Goal: Transaction & Acquisition: Purchase product/service

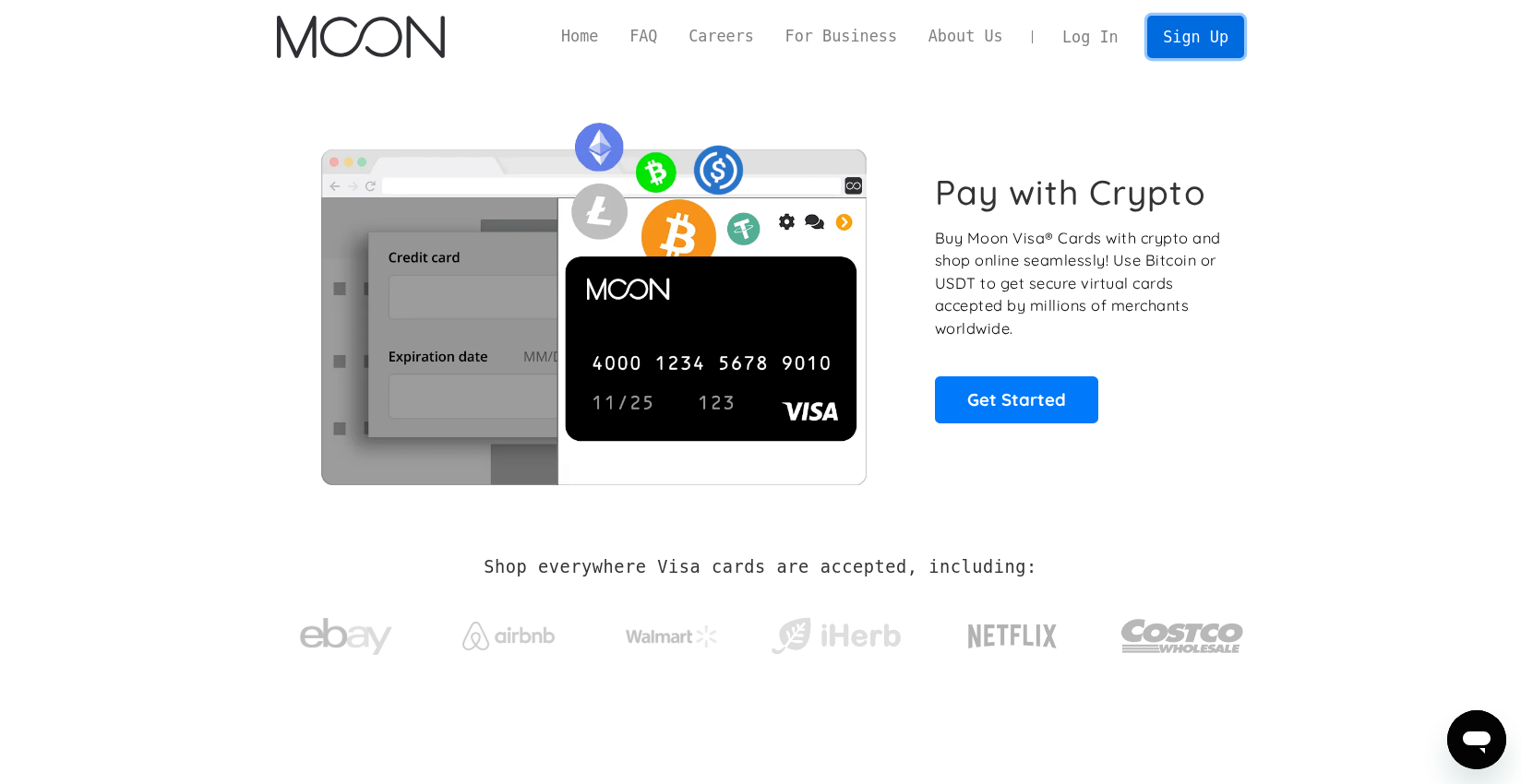
click at [1207, 46] on link "Sign Up" at bounding box center [1195, 36] width 96 height 42
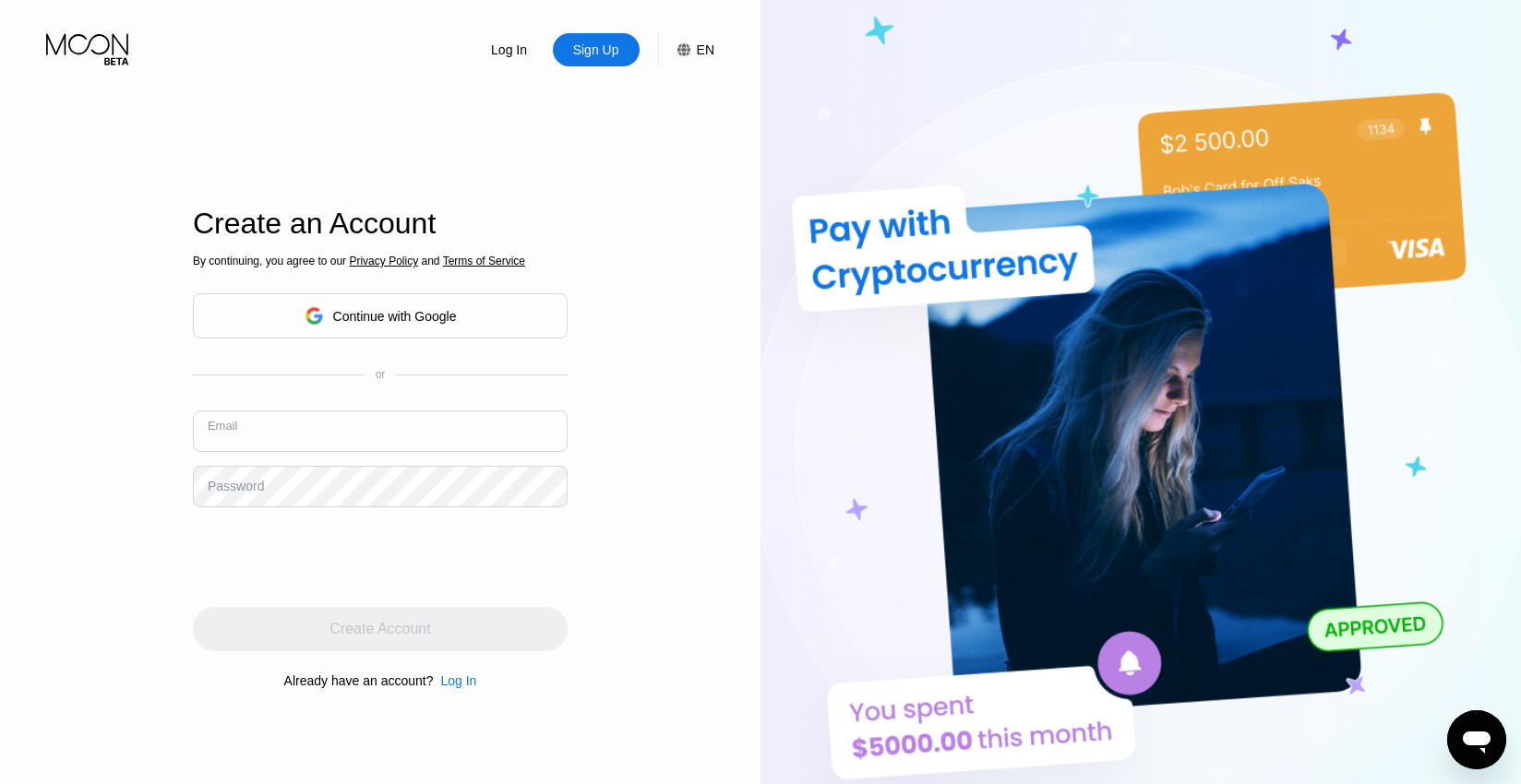
click at [311, 450] on input "text" at bounding box center [380, 431] width 375 height 42
click at [434, 617] on div "Create Account" at bounding box center [380, 630] width 375 height 45
click at [351, 446] on input "text" at bounding box center [380, 431] width 375 height 42
paste input "yurikohtun@gmail.com"
type input "yurikohtun@gmail.com"
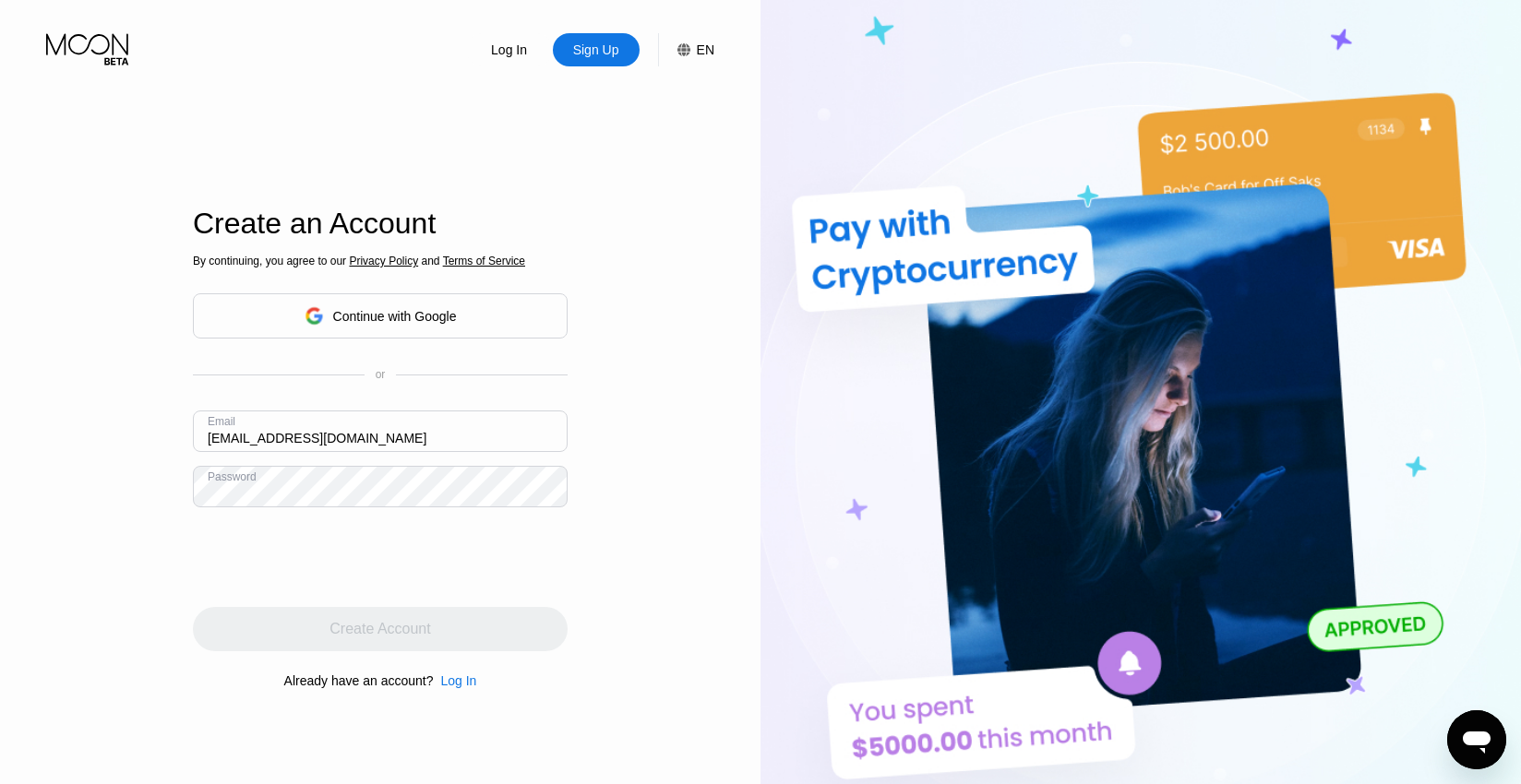
click at [130, 475] on div "Log In Sign Up EN Language English Save Create an Account By continuing, you ag…" at bounding box center [380, 431] width 761 height 862
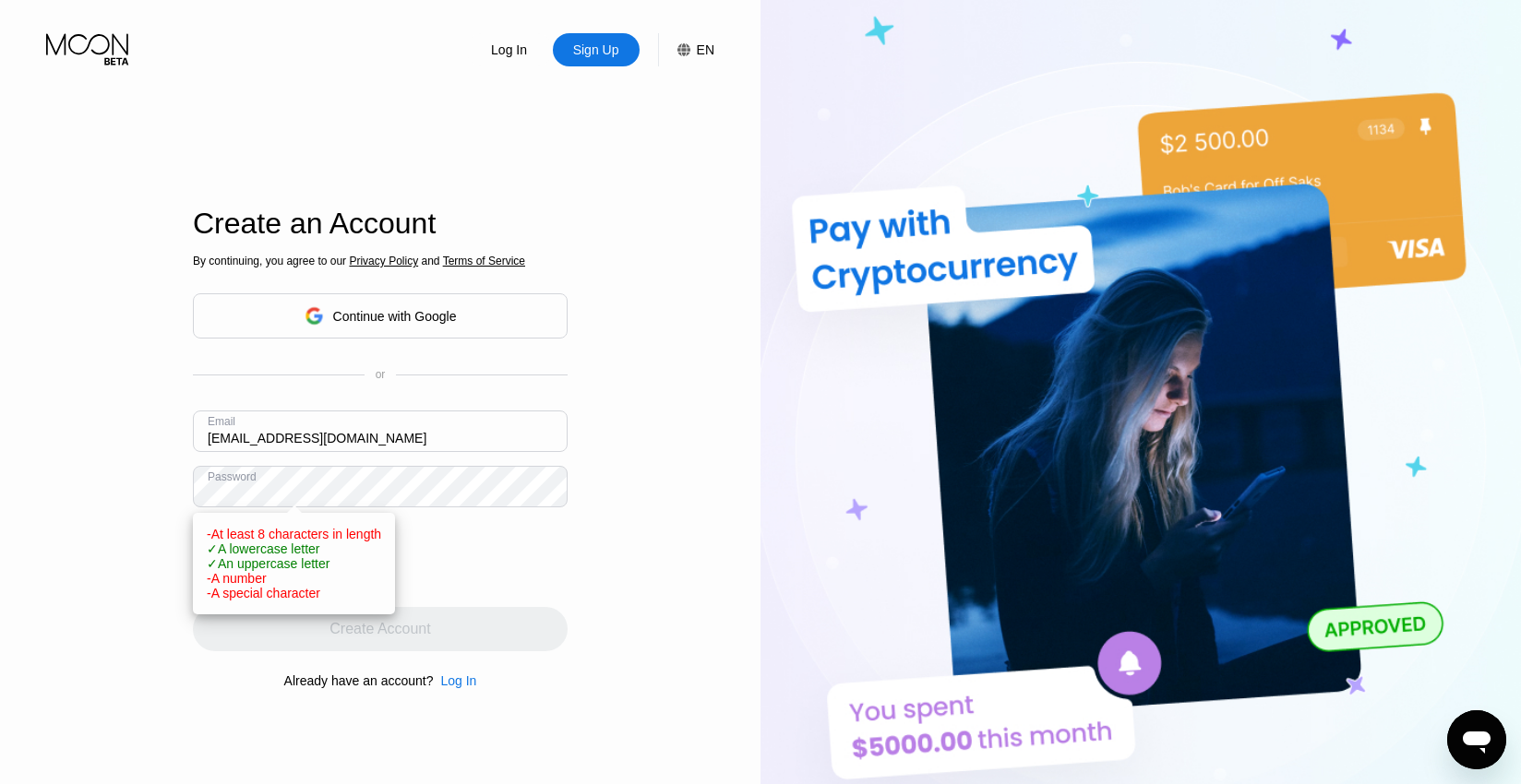
click at [0, 418] on div "Log In Sign Up EN Language English Save Create an Account By continuing, you ag…" at bounding box center [380, 431] width 761 height 862
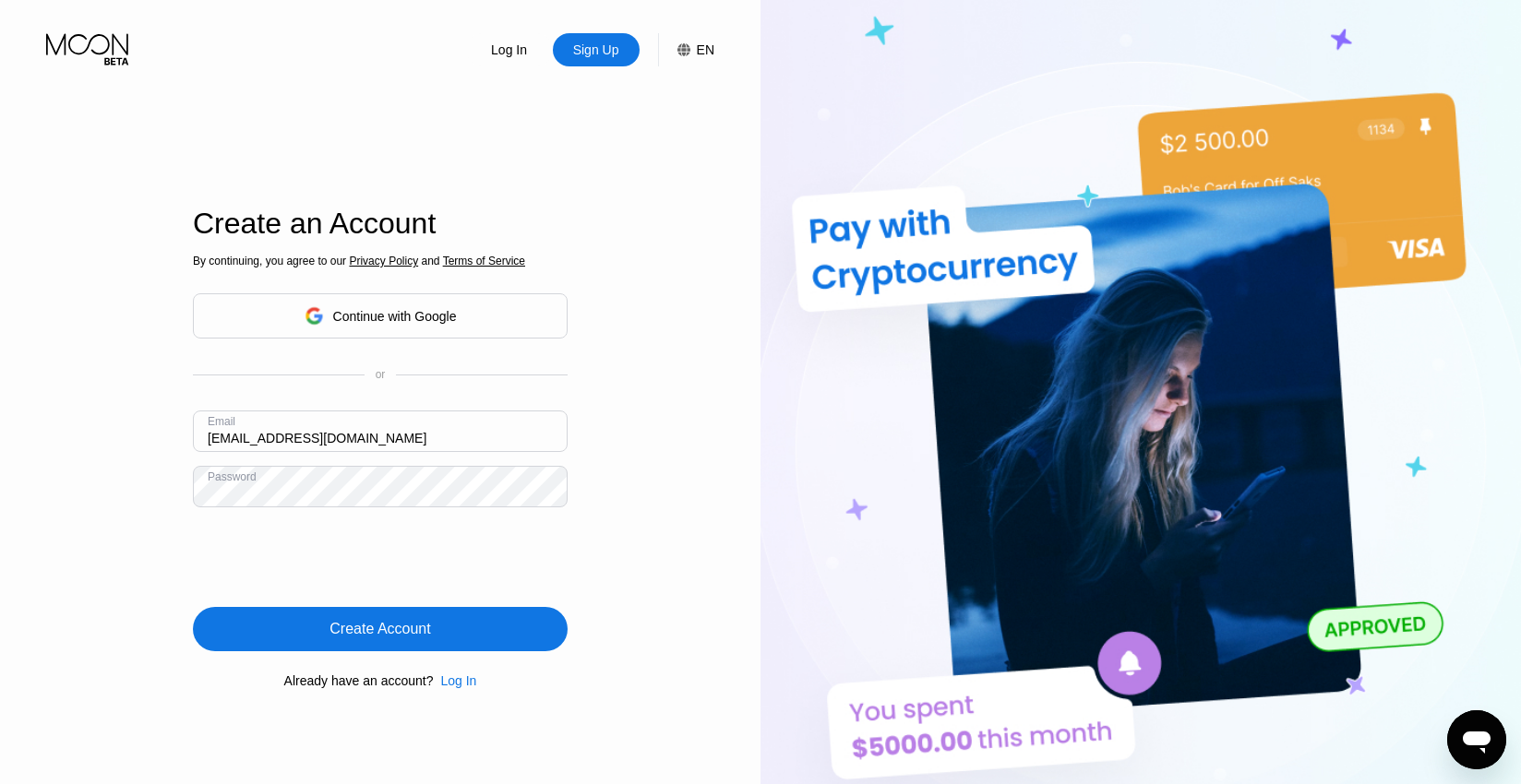
click at [25, 455] on div "Log In Sign Up EN Language English Save Create an Account By continuing, you ag…" at bounding box center [380, 431] width 761 height 862
click at [316, 633] on div "Create Account" at bounding box center [380, 630] width 375 height 45
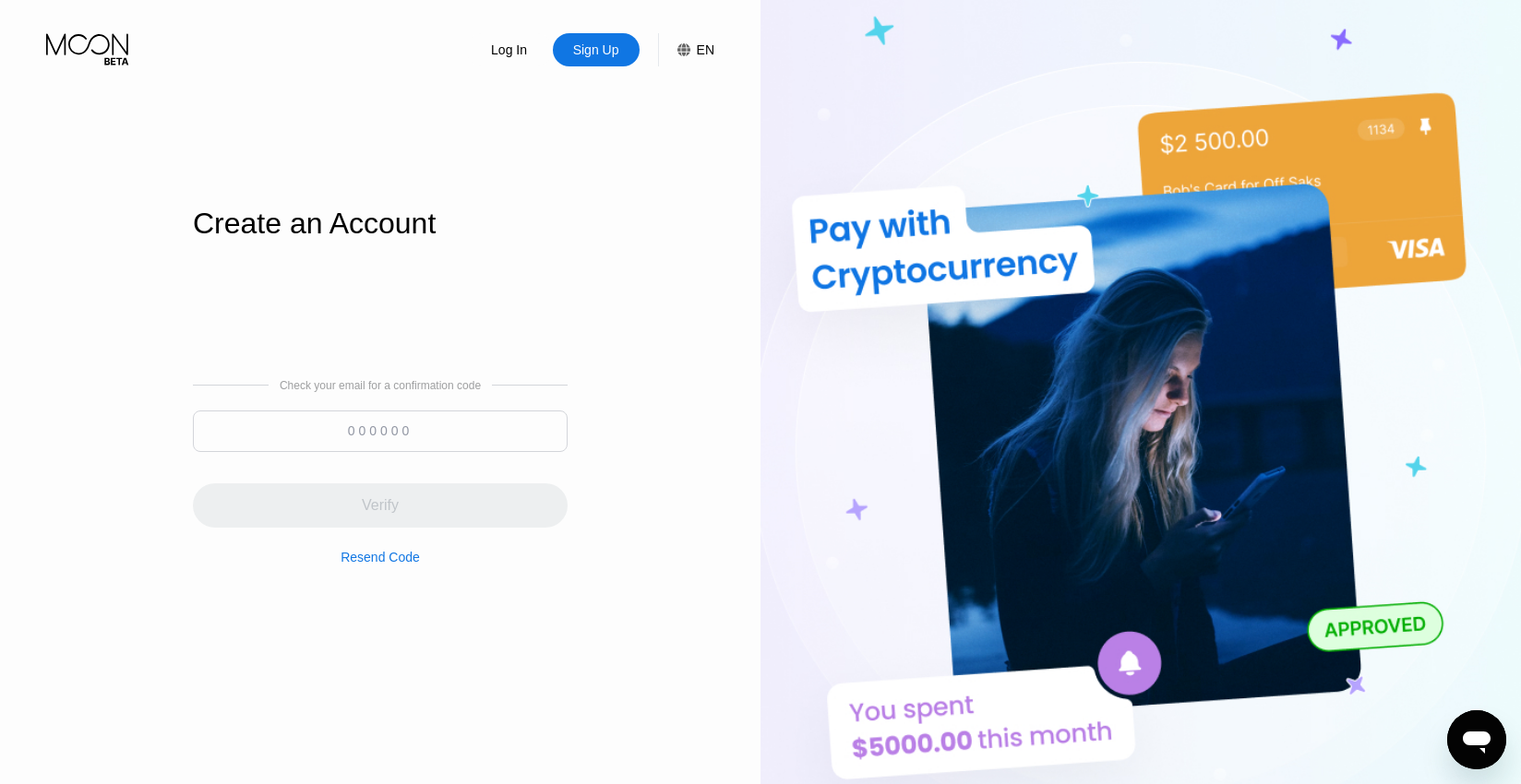
click at [455, 449] on input at bounding box center [380, 431] width 375 height 42
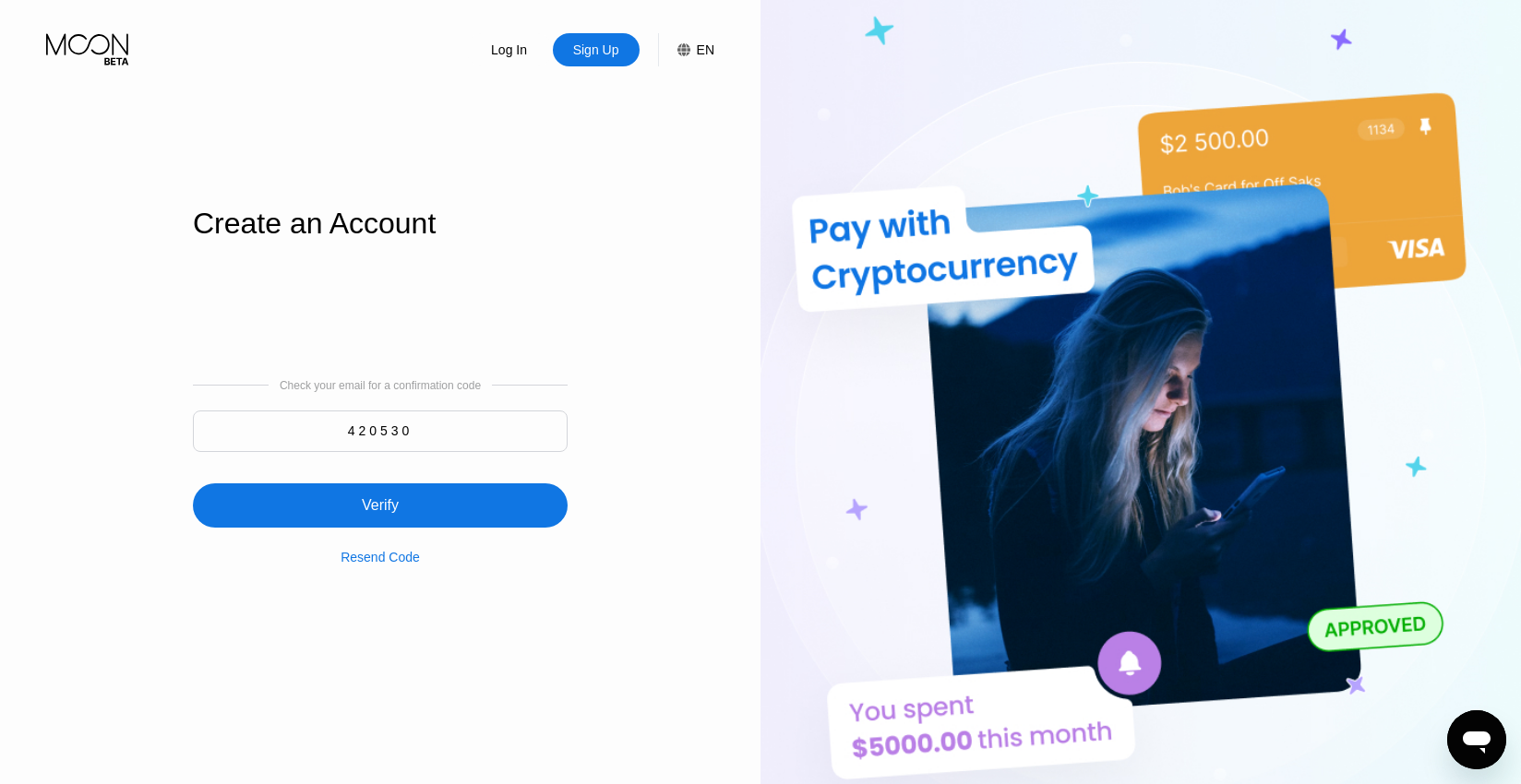
click at [340, 498] on div "Verify" at bounding box center [380, 506] width 375 height 45
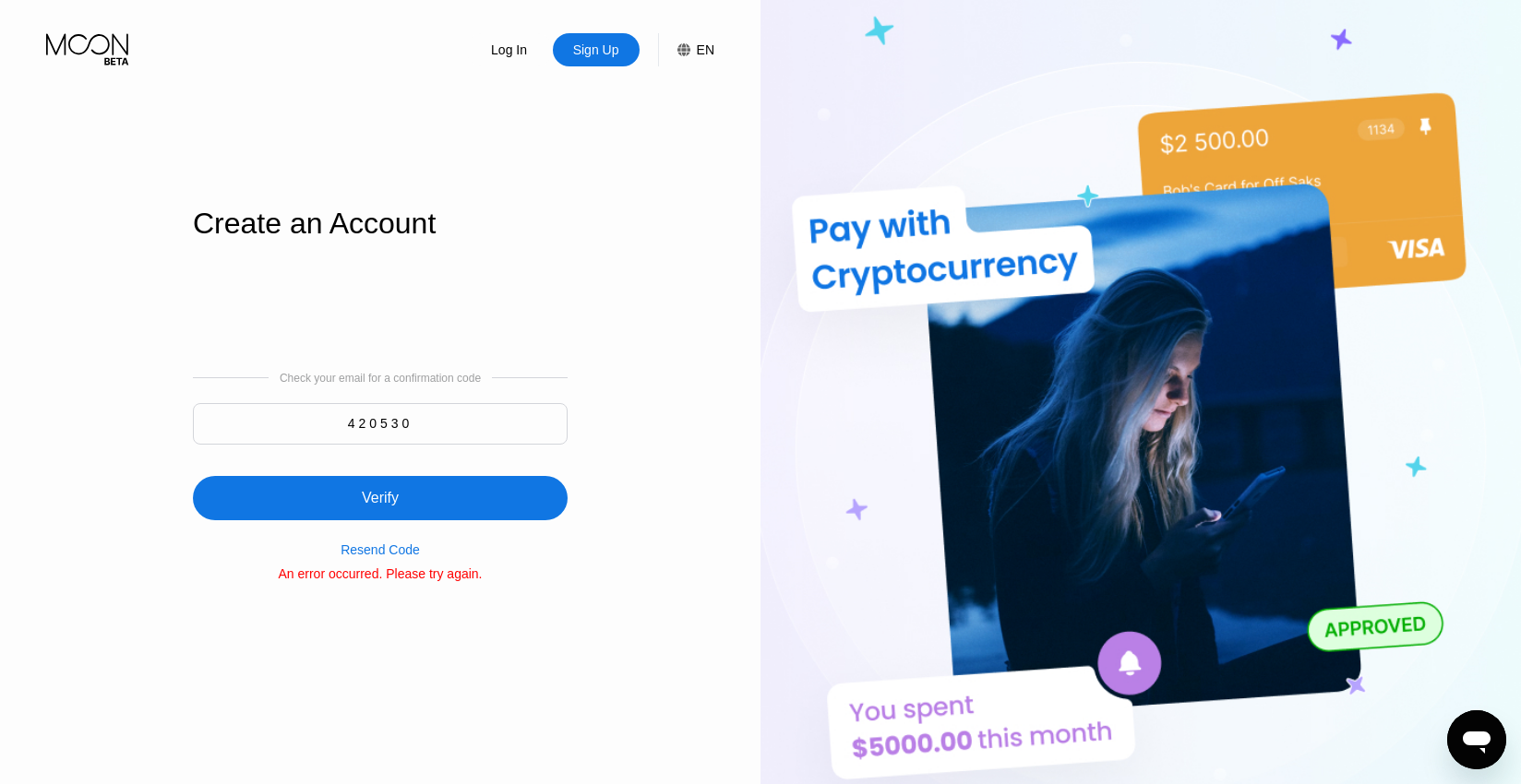
drag, startPoint x: 438, startPoint y: 426, endPoint x: 160, endPoint y: 355, distance: 286.9
click at [160, 355] on div "Log In Sign Up EN Language English Save Create an Account Check your email for …" at bounding box center [380, 431] width 761 height 862
click at [390, 425] on input "42350" at bounding box center [380, 423] width 375 height 42
type input "423050"
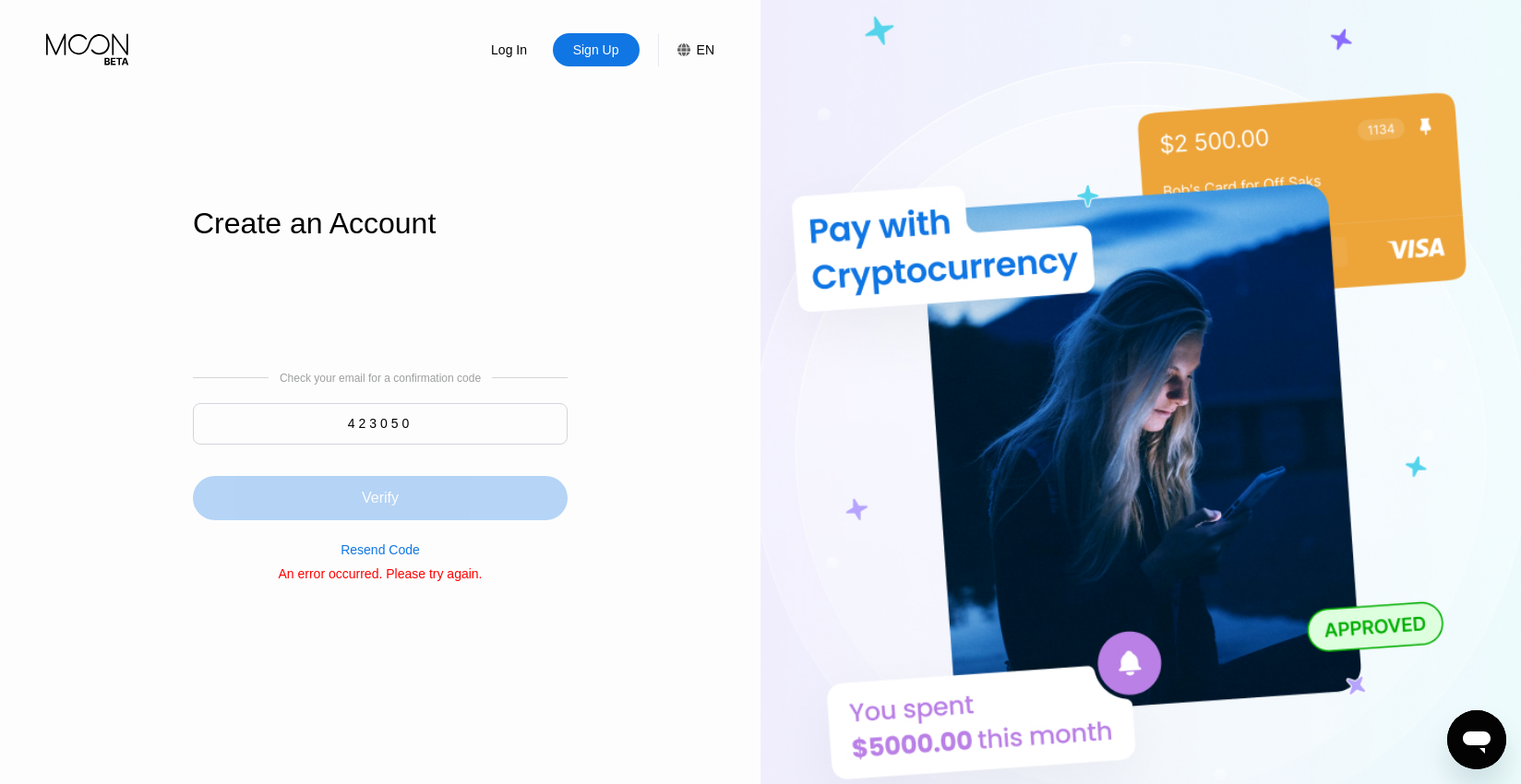
click at [399, 492] on div "Verify" at bounding box center [380, 498] width 375 height 45
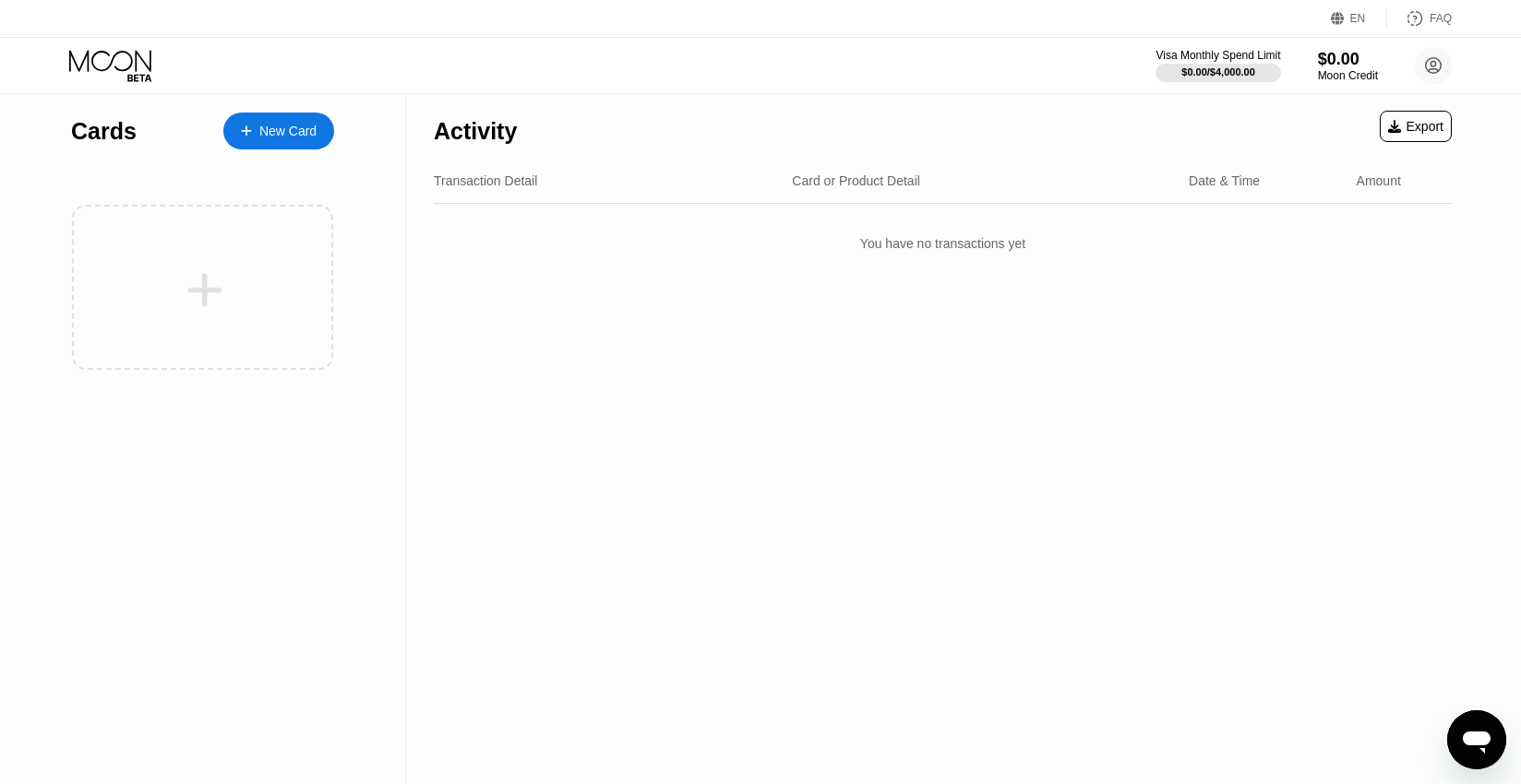
click at [261, 134] on div "New Card" at bounding box center [288, 132] width 57 height 16
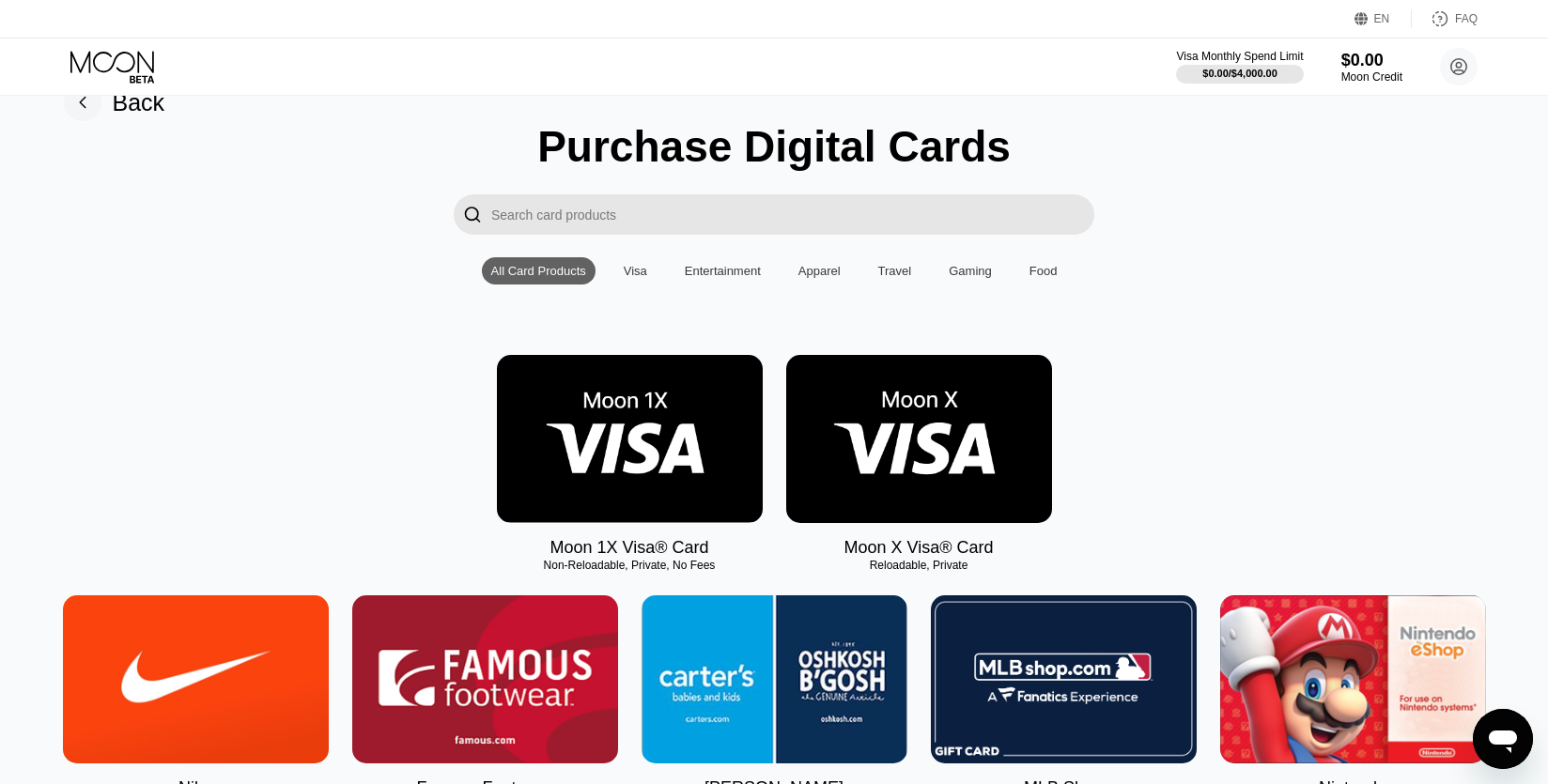
scroll to position [45, 1]
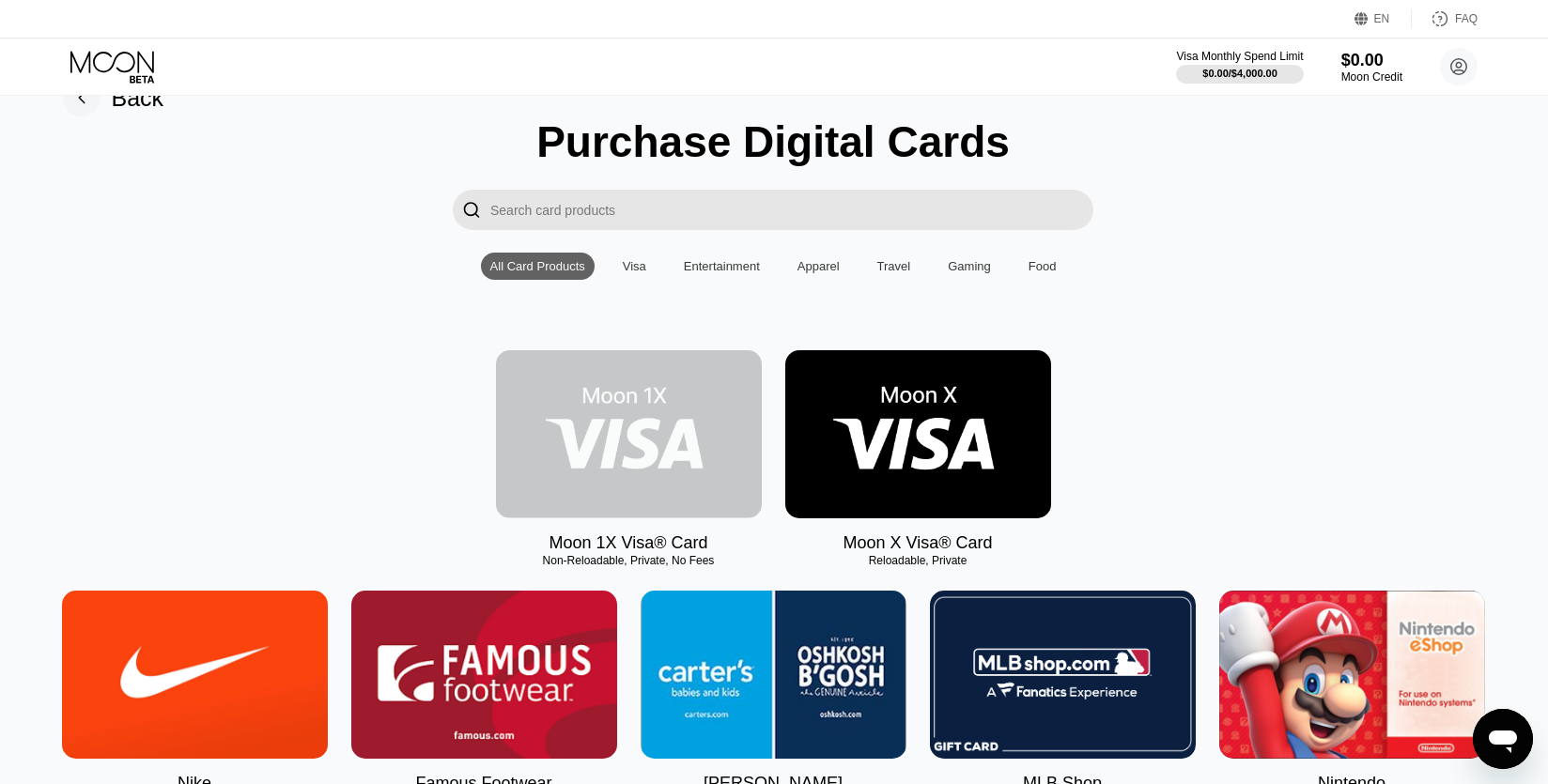
click at [674, 463] on img at bounding box center [628, 434] width 265 height 168
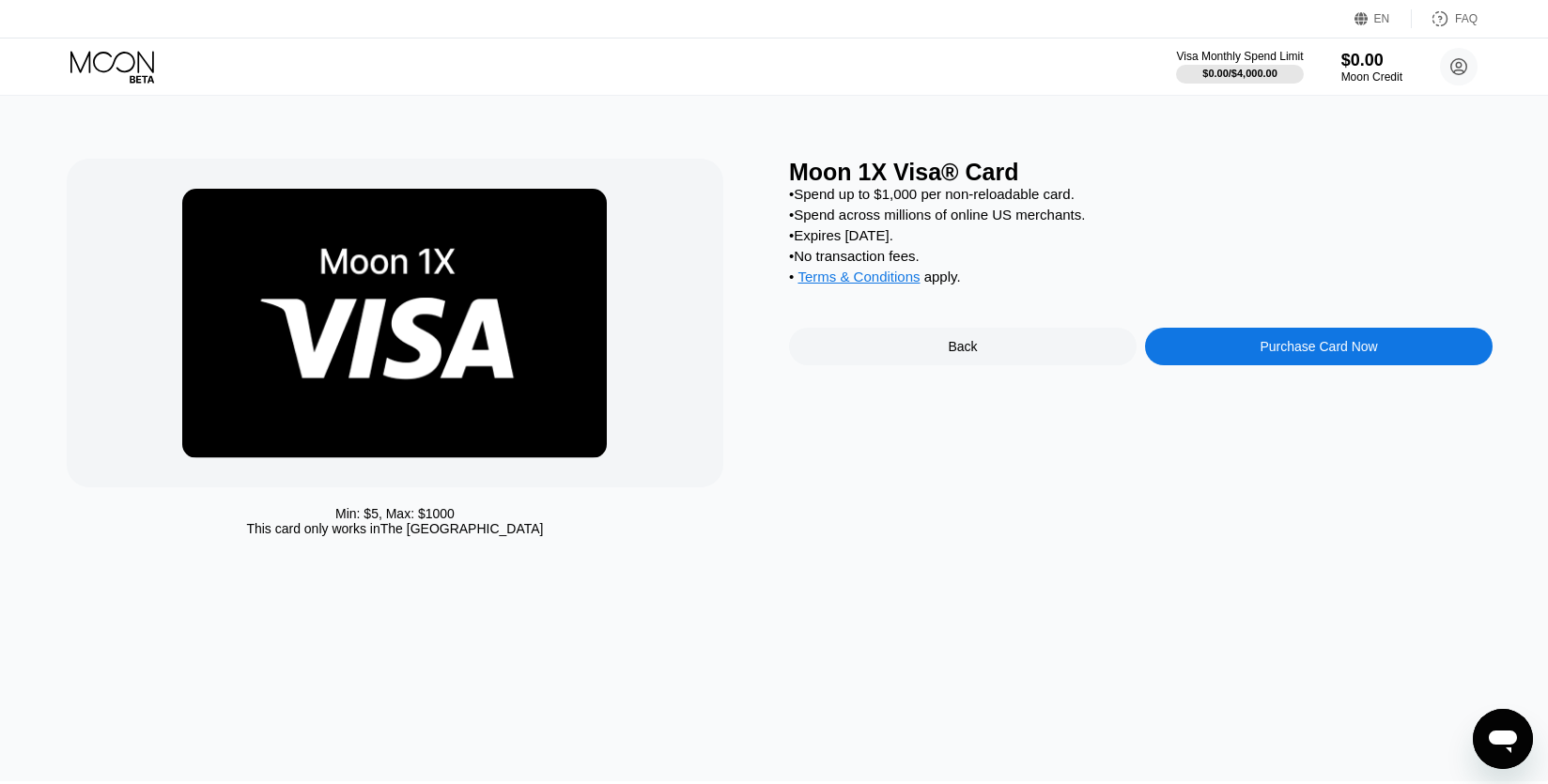
scroll to position [0, 4]
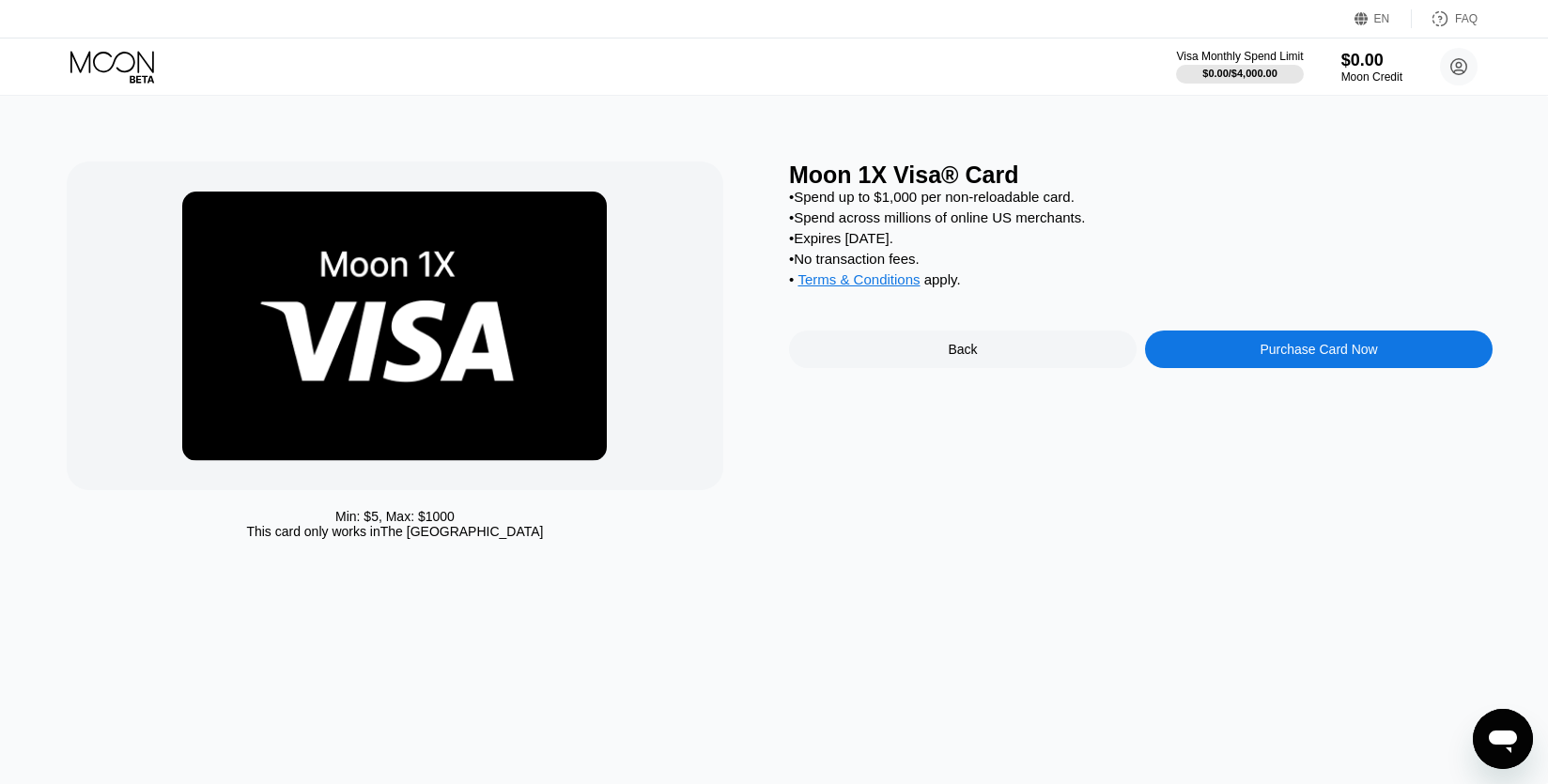
click at [939, 353] on div "Back" at bounding box center [963, 349] width 347 height 37
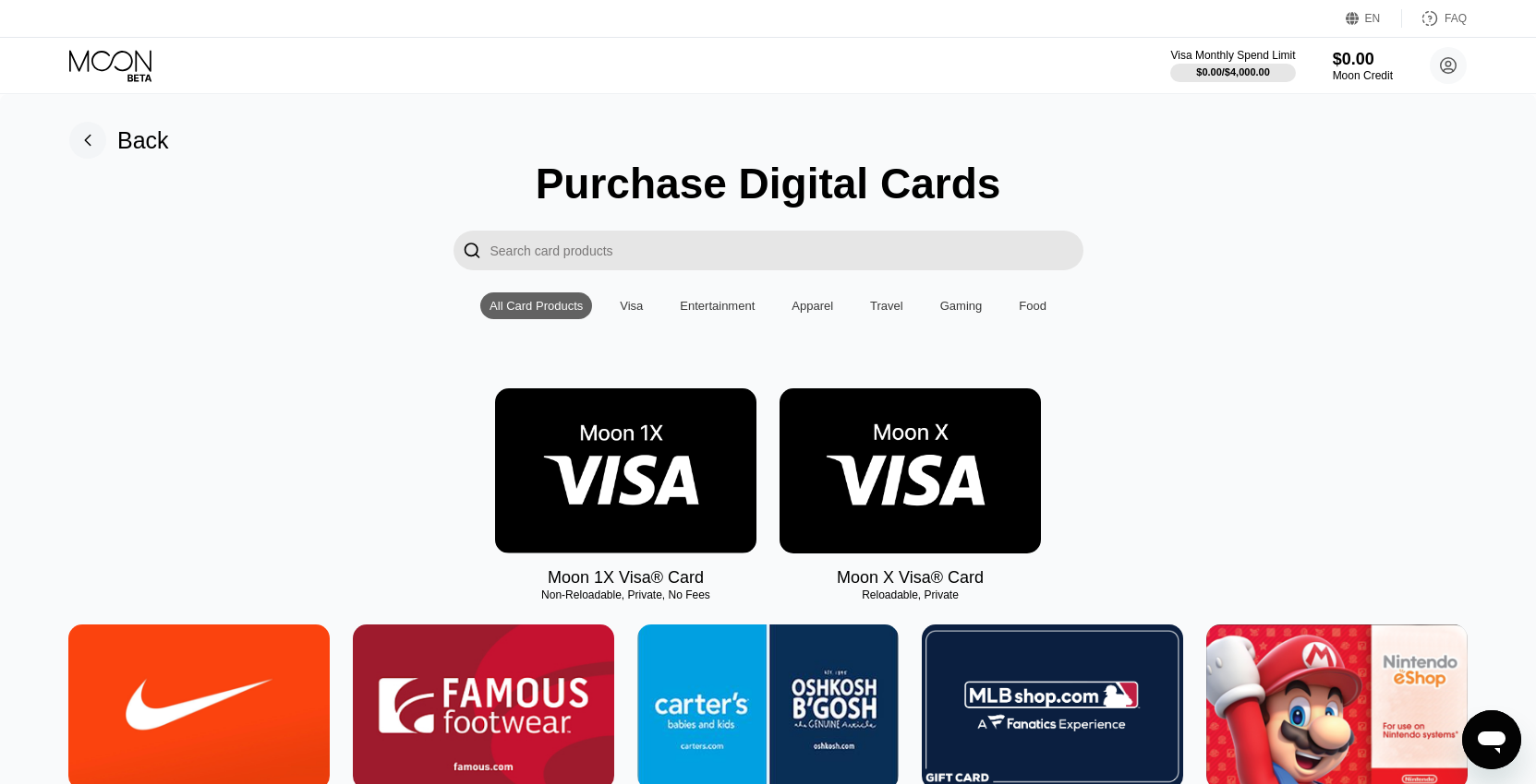
click at [871, 445] on img at bounding box center [910, 471] width 261 height 165
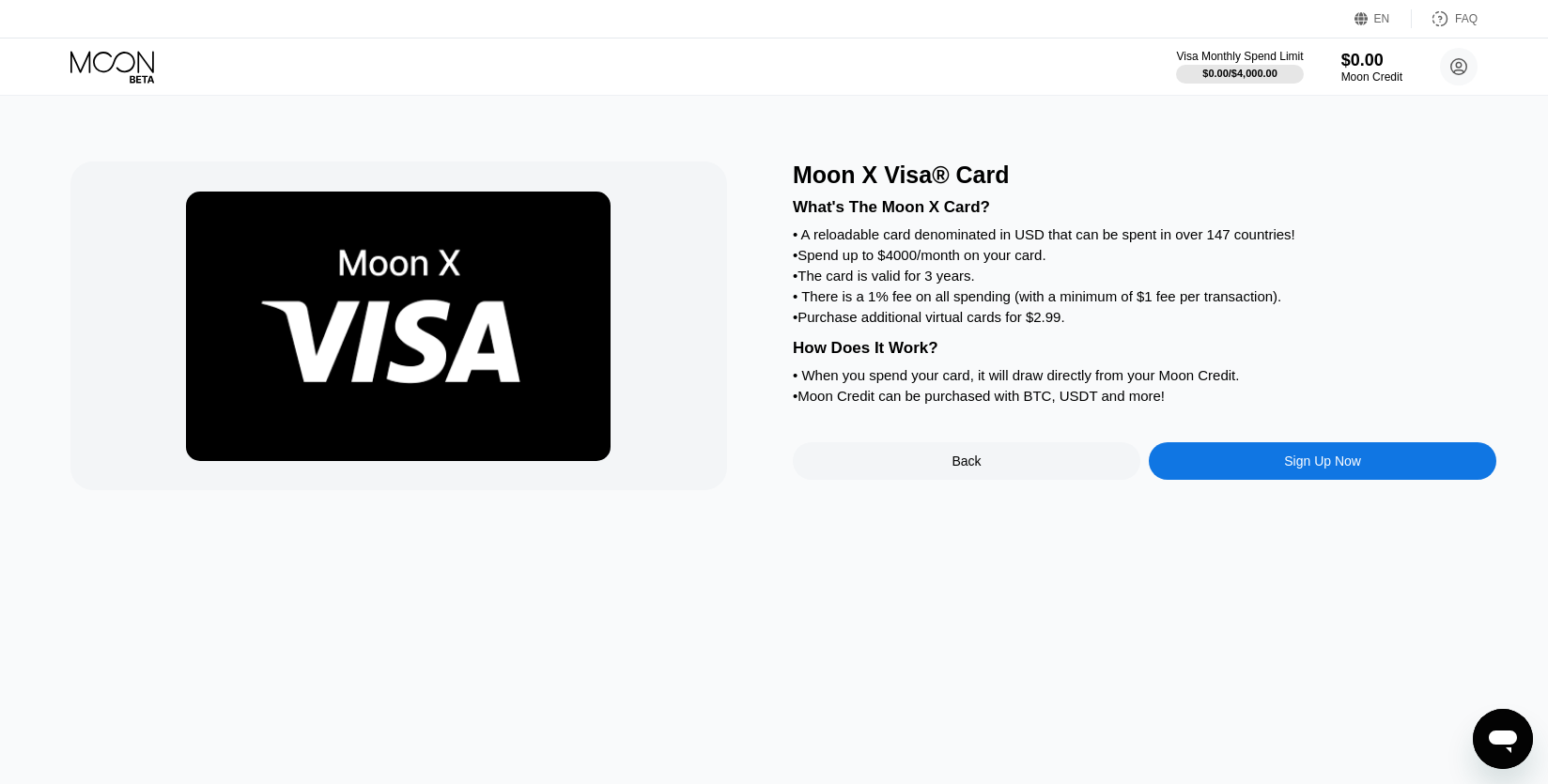
click at [1305, 476] on div "Sign Up Now" at bounding box center [1323, 461] width 347 height 37
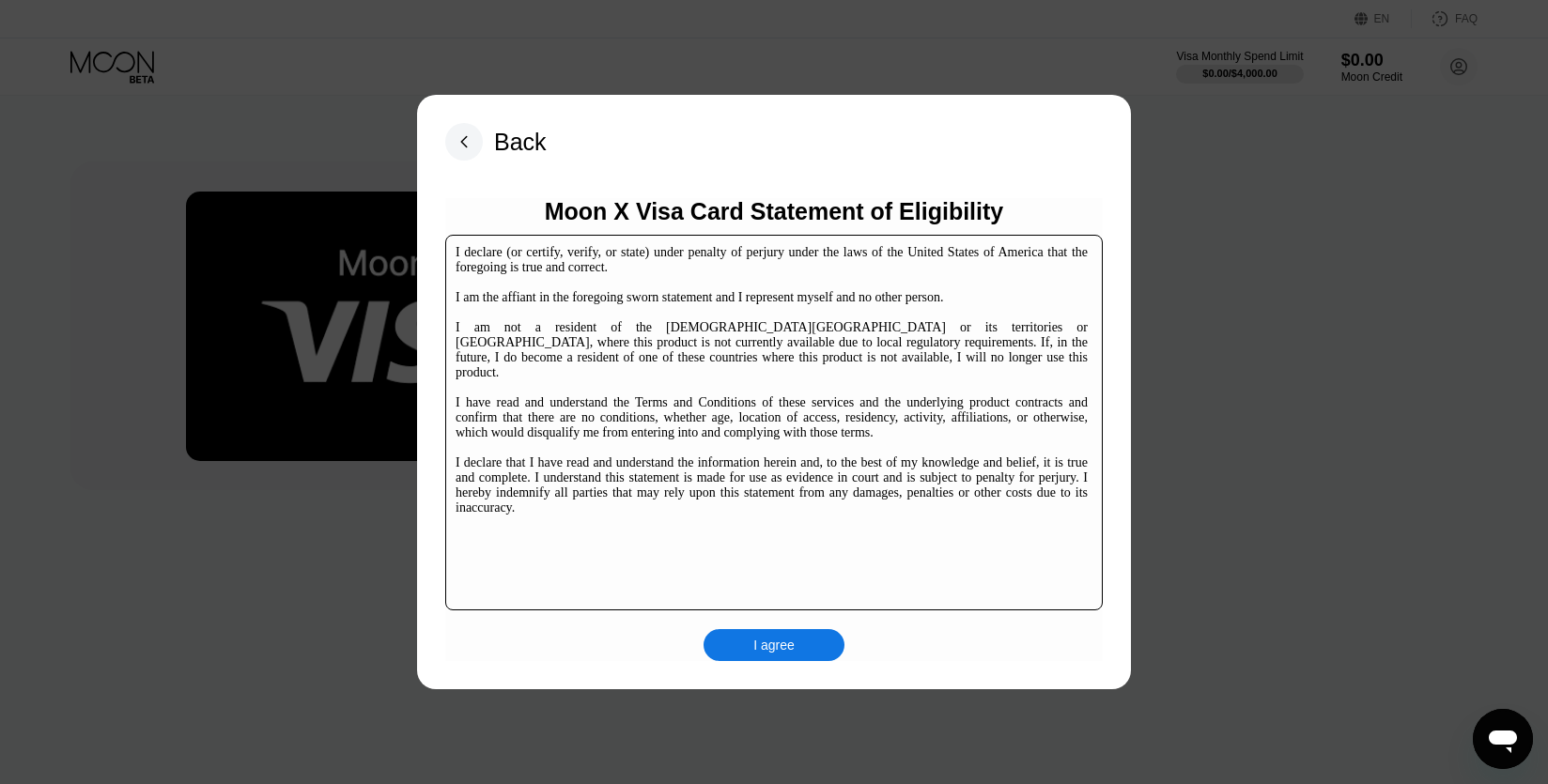
click at [770, 632] on div "I agree" at bounding box center [774, 645] width 141 height 32
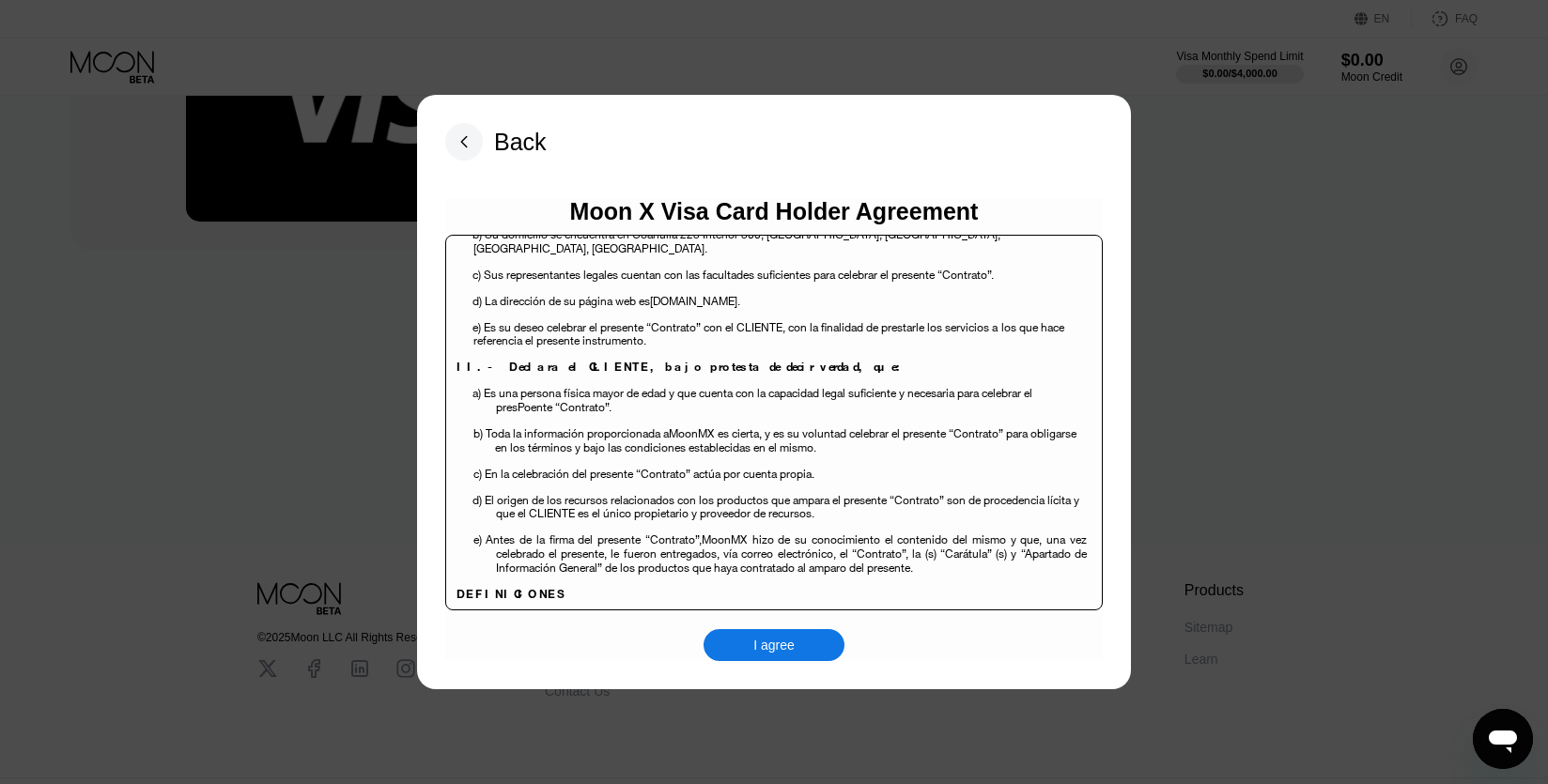
scroll to position [277, 0]
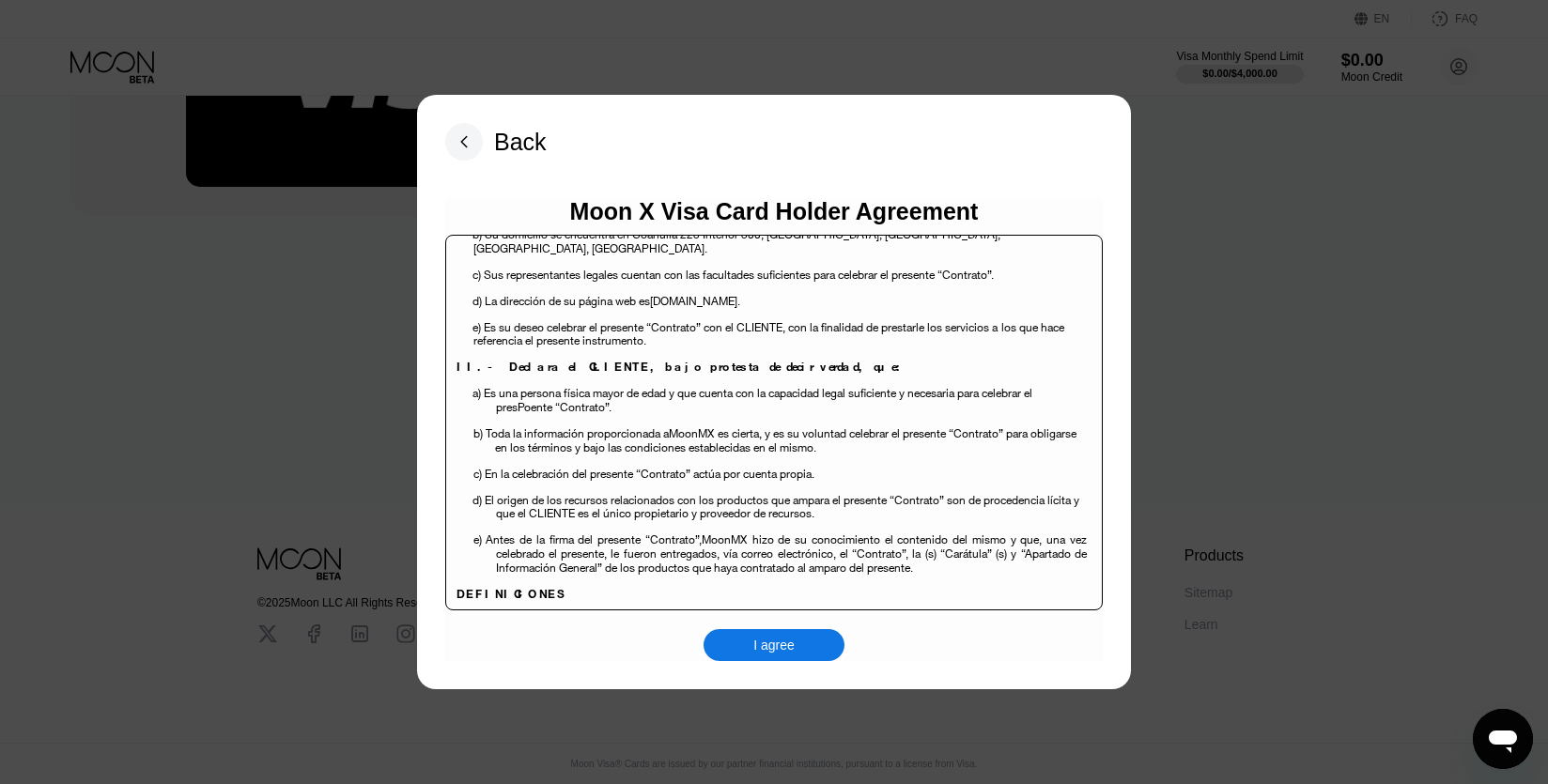
click at [765, 629] on div "I agree" at bounding box center [774, 645] width 141 height 32
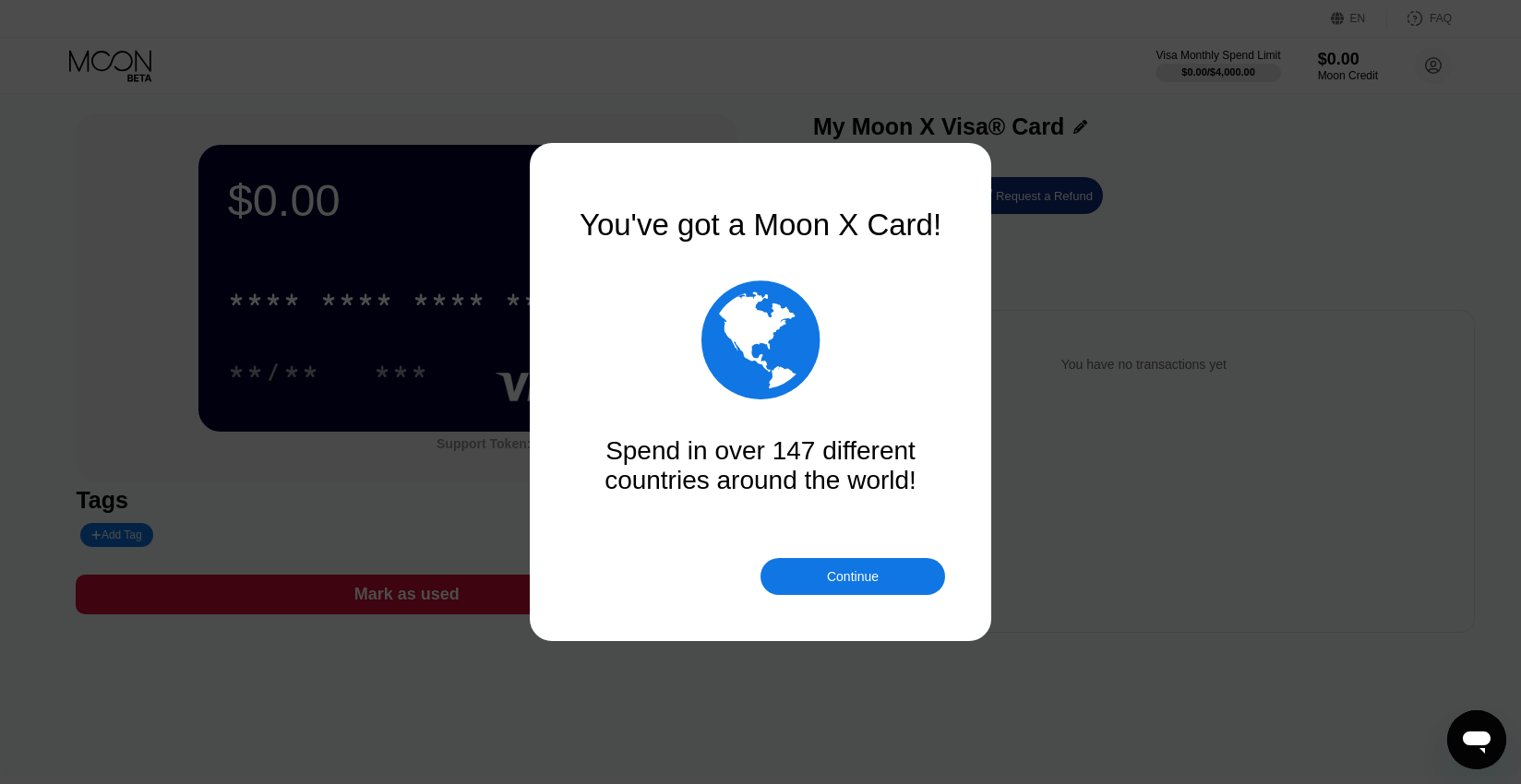
scroll to position [8, 0]
click at [840, 584] on div "Continue" at bounding box center [853, 577] width 184 height 37
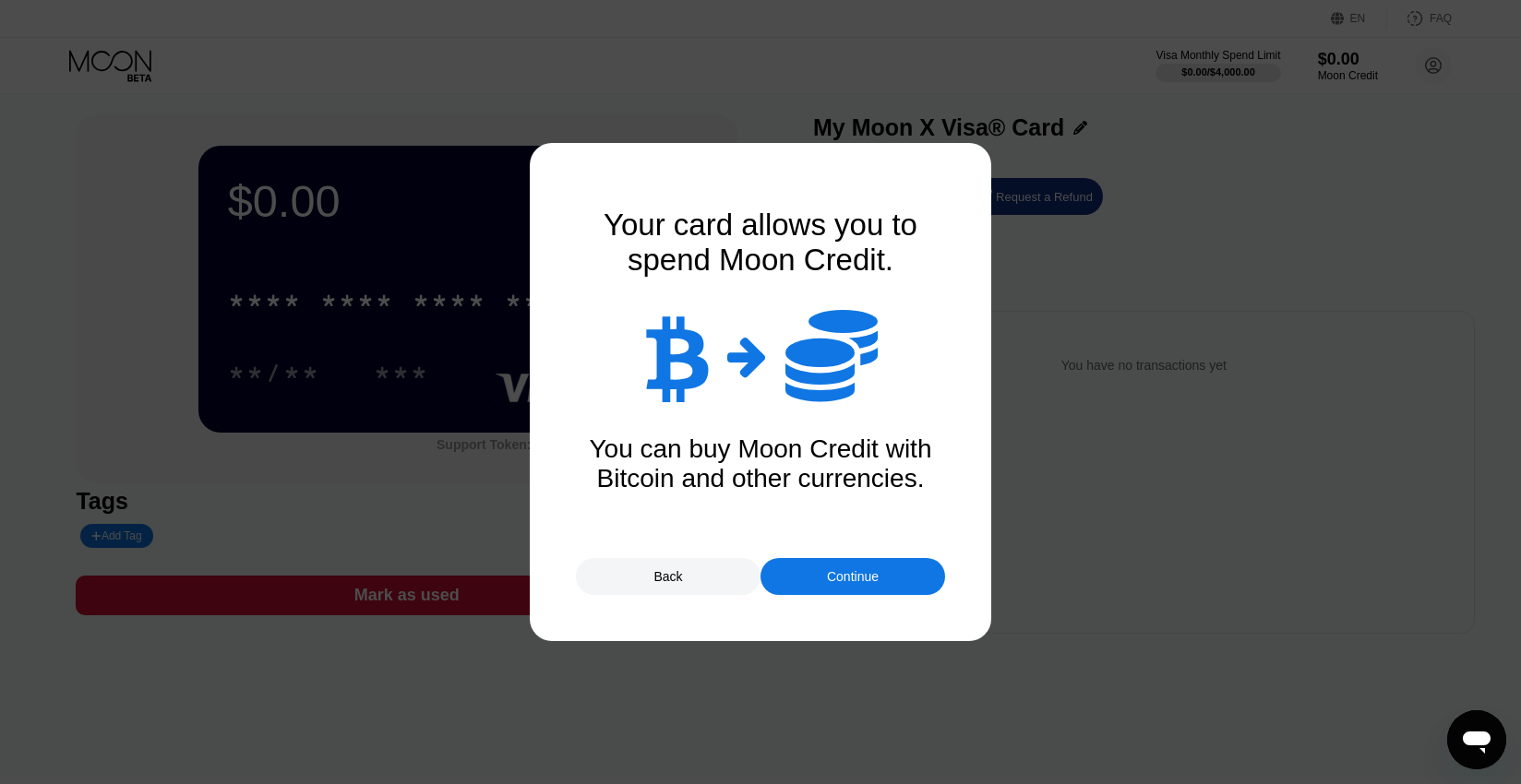
click at [855, 580] on div "Continue" at bounding box center [852, 577] width 51 height 15
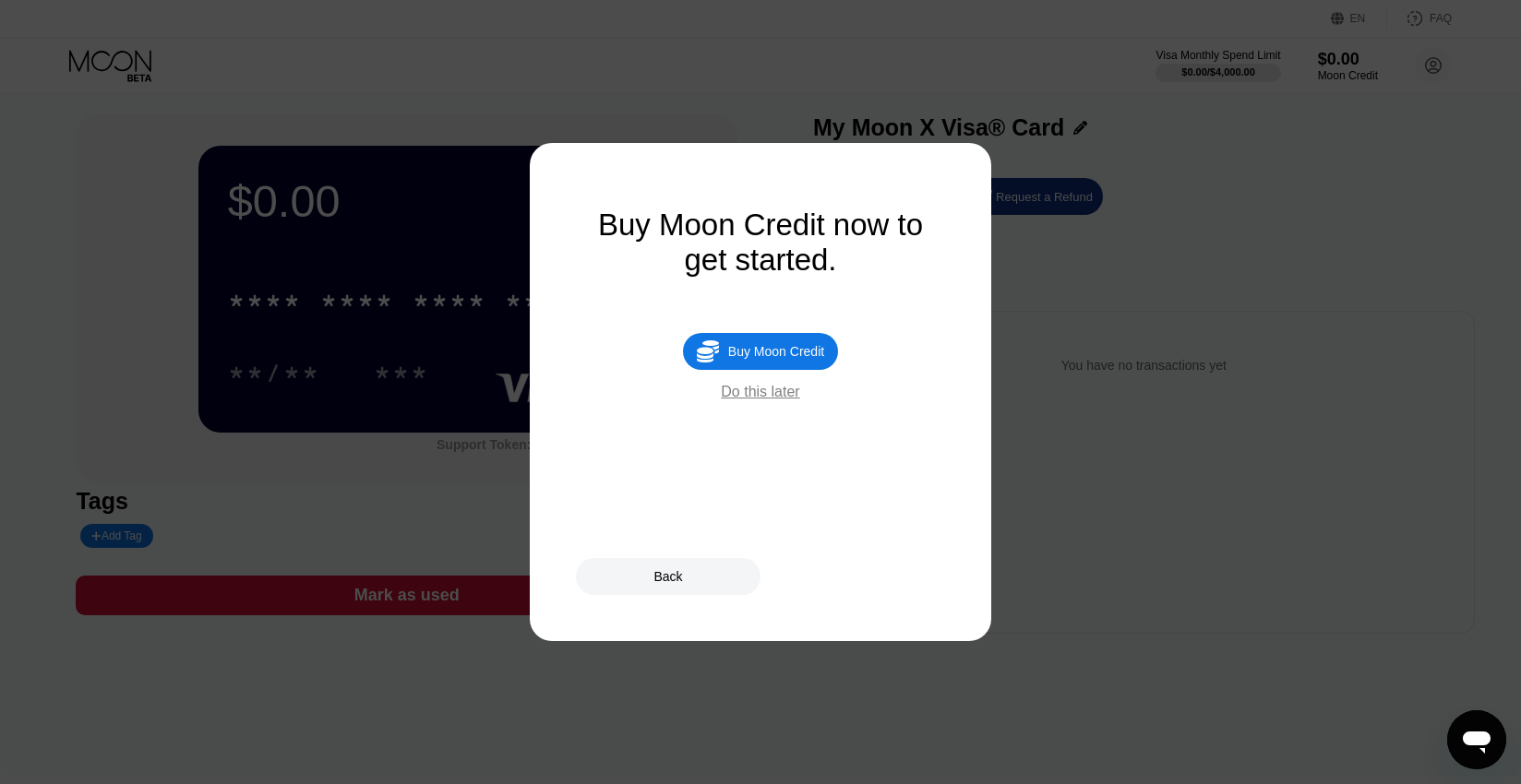
click at [777, 344] on div " Buy Moon Credit" at bounding box center [761, 352] width 155 height 37
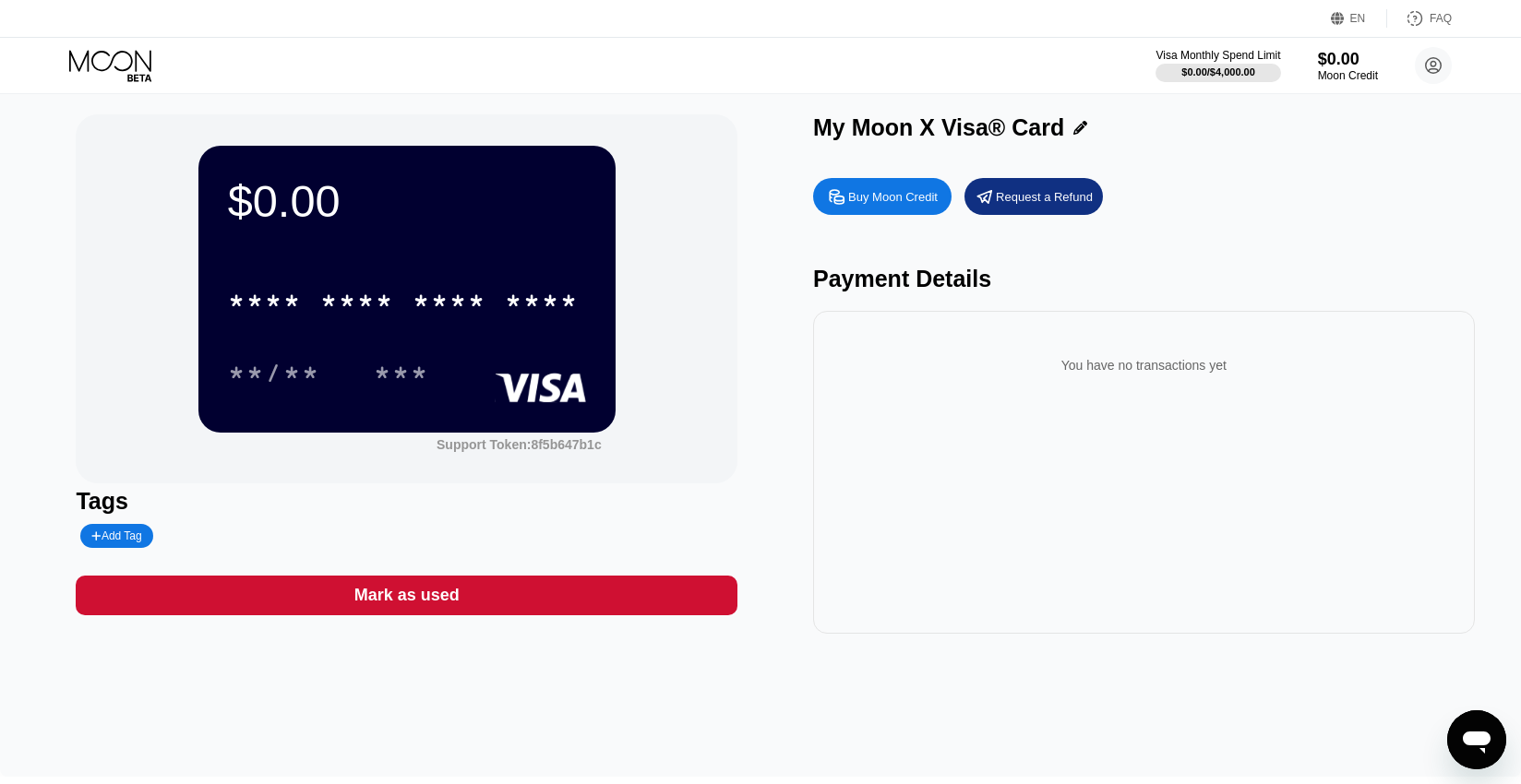
type input "0"
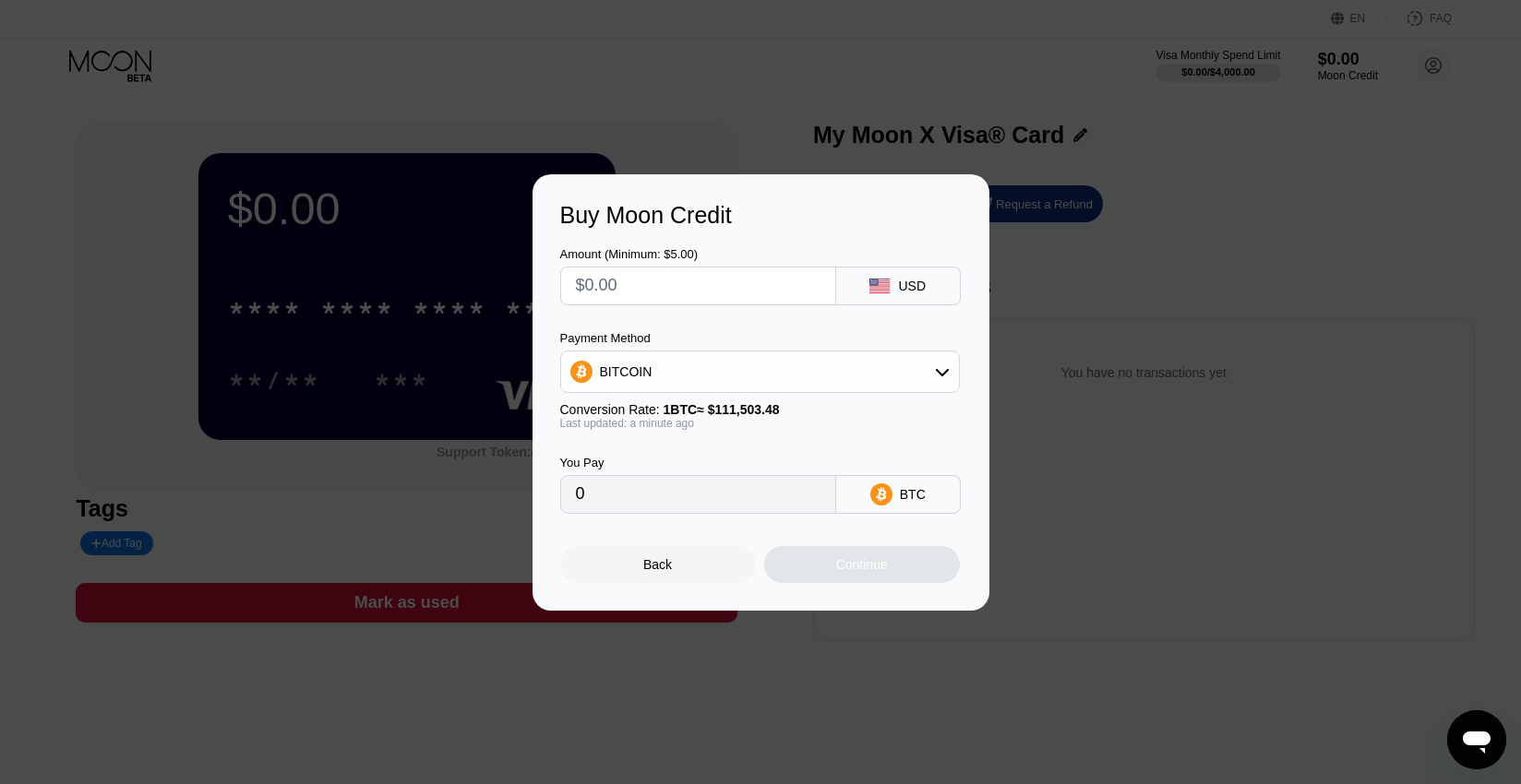
click at [675, 295] on input "text" at bounding box center [698, 286] width 244 height 37
type input "$5"
type input "0.00004485"
type input "$5"
click at [814, 365] on div "BITCOIN" at bounding box center [760, 372] width 397 height 37
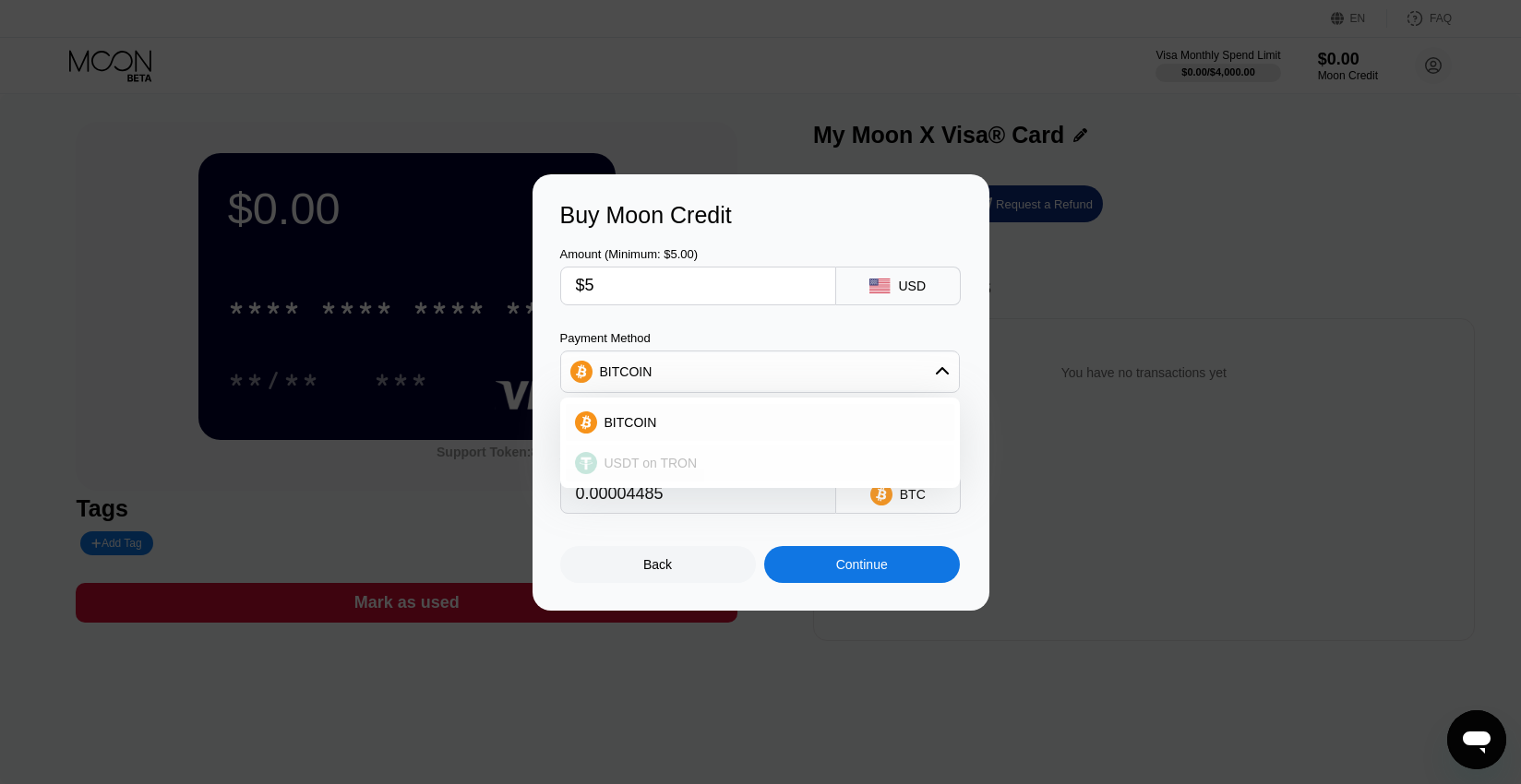
click at [689, 459] on span "USDT on TRON" at bounding box center [651, 462] width 93 height 15
type input "5.05"
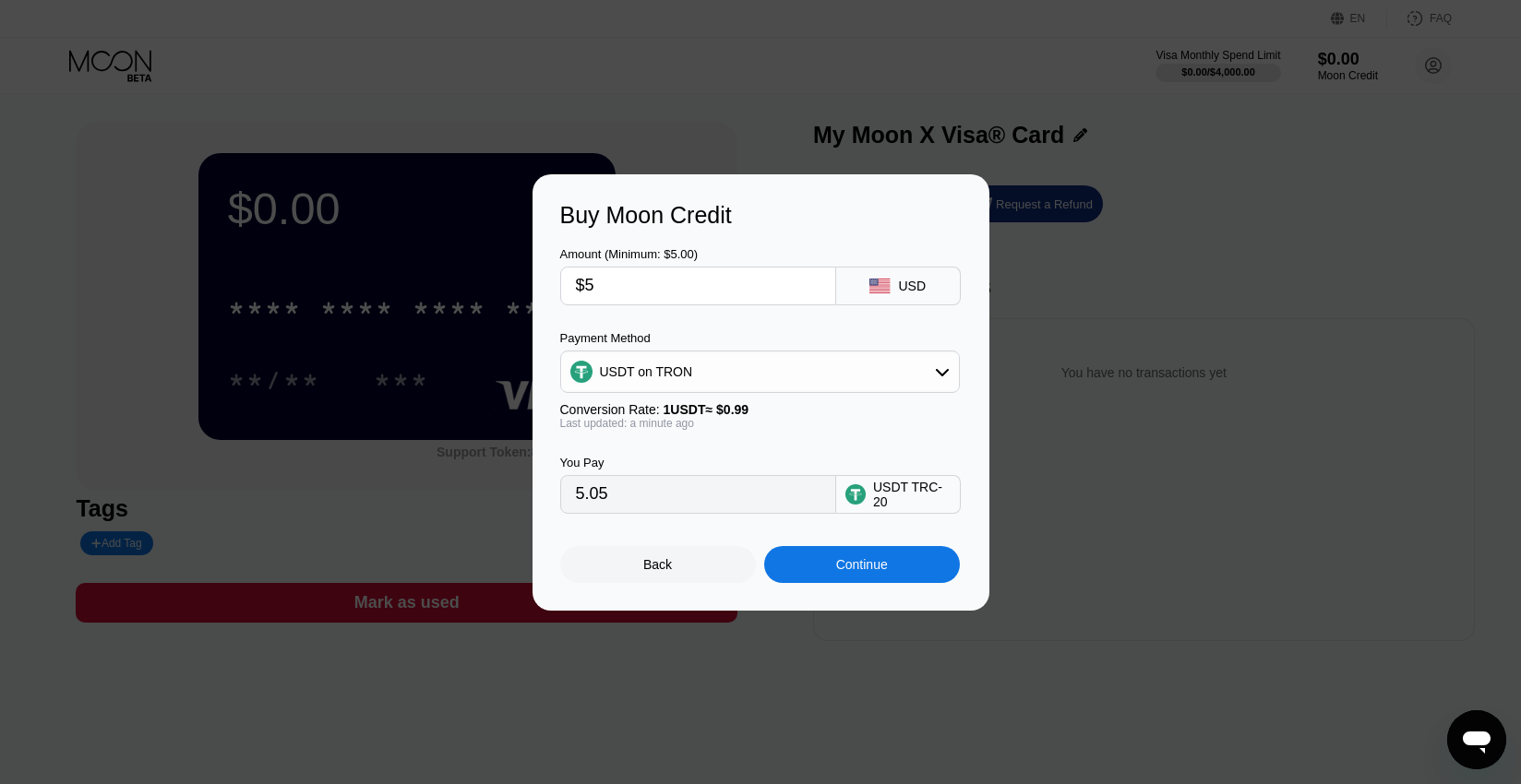
click at [847, 556] on div "Continue" at bounding box center [862, 565] width 196 height 37
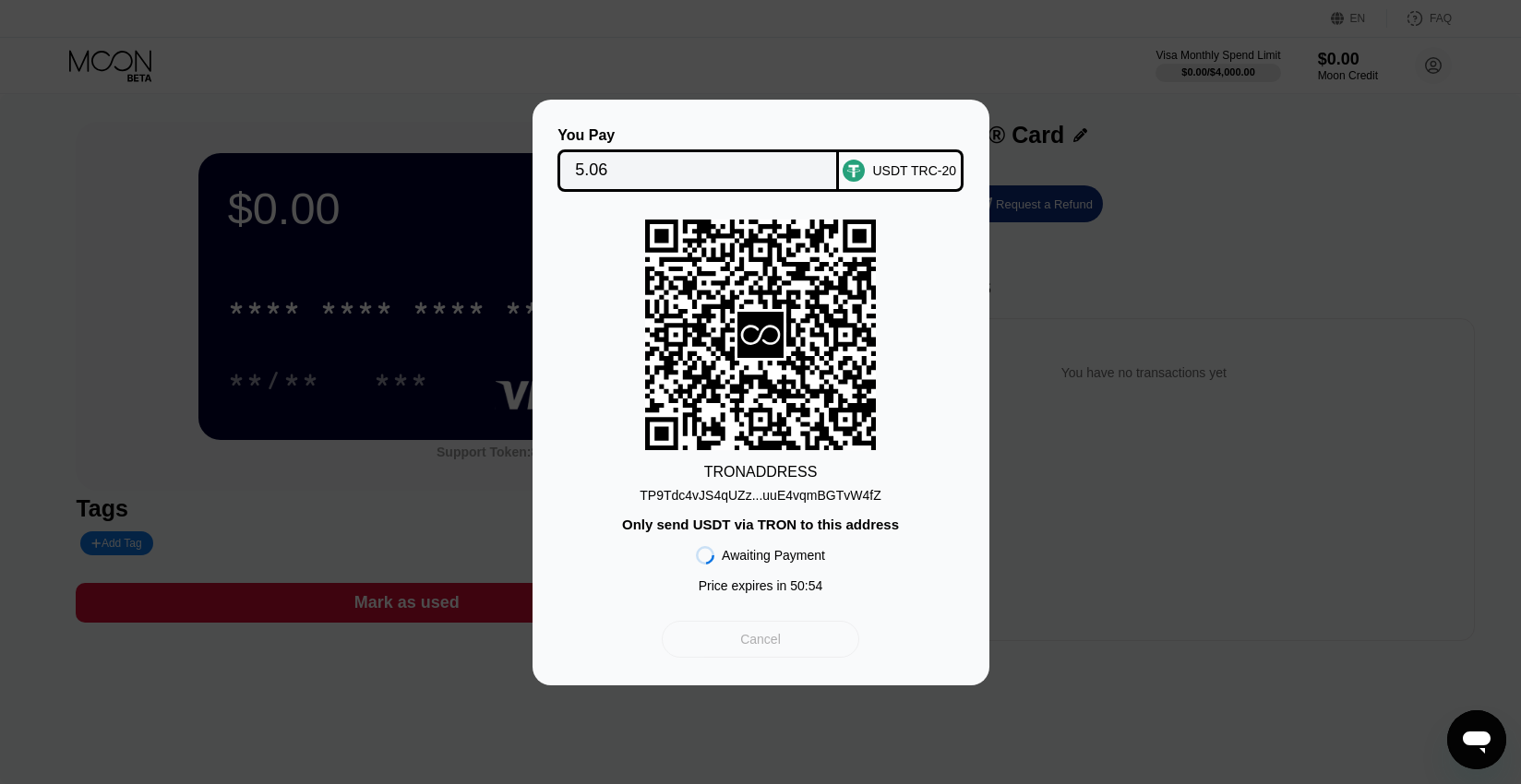
click at [788, 642] on div "Cancel" at bounding box center [760, 640] width 197 height 37
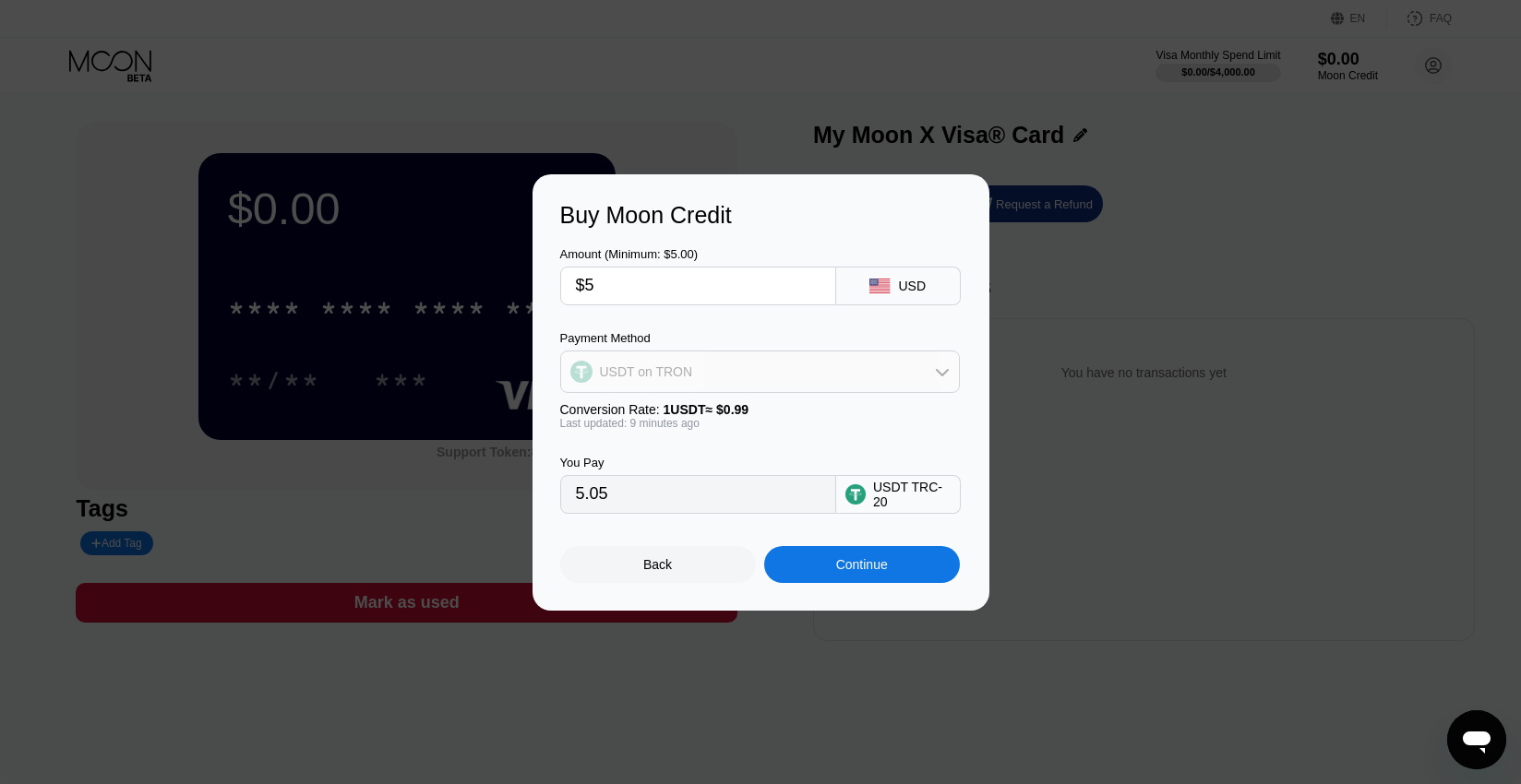
click at [881, 386] on div "USDT on TRON" at bounding box center [760, 372] width 397 height 37
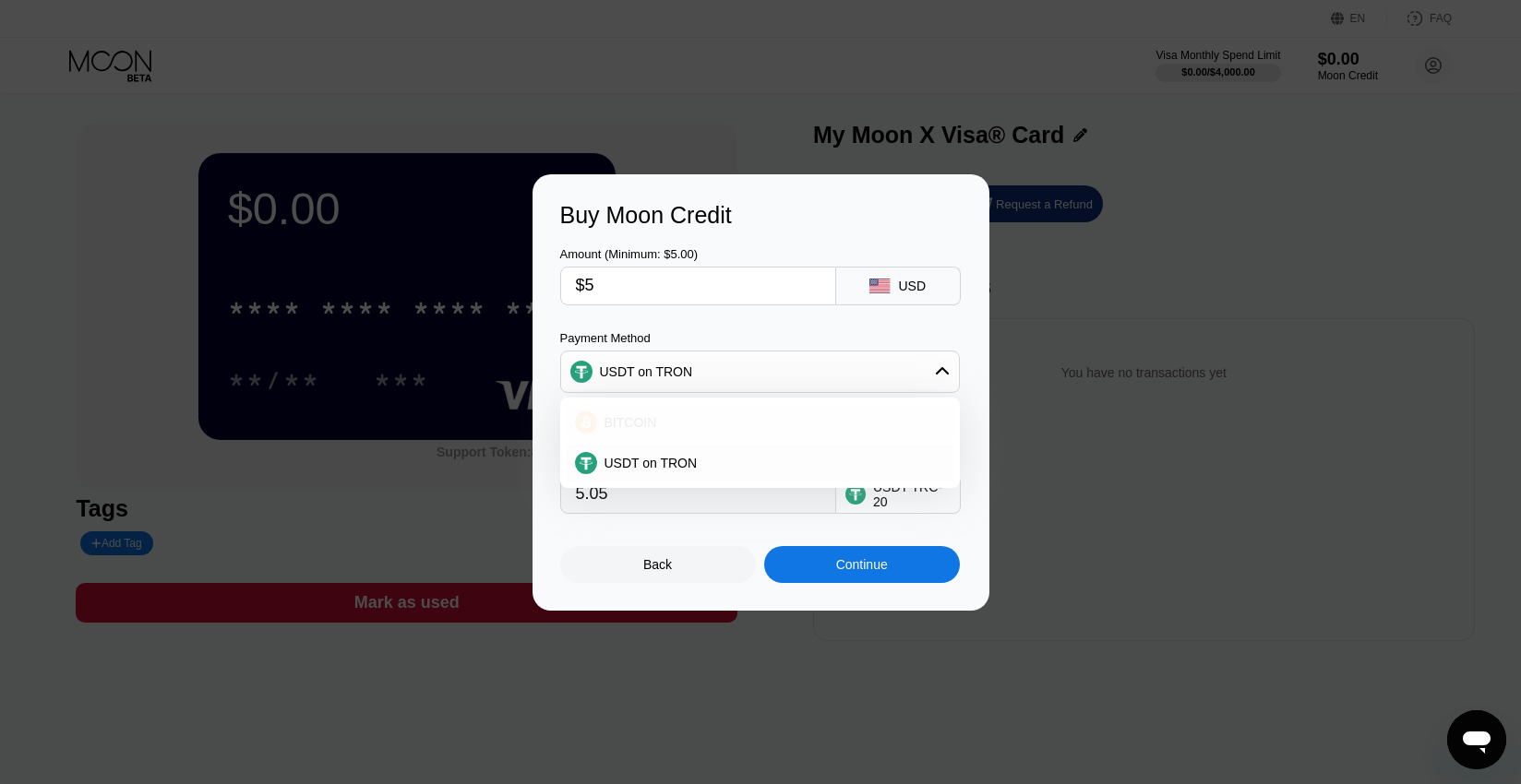
click at [714, 415] on div "BITCOIN" at bounding box center [771, 422] width 348 height 15
type input "0.00004483"
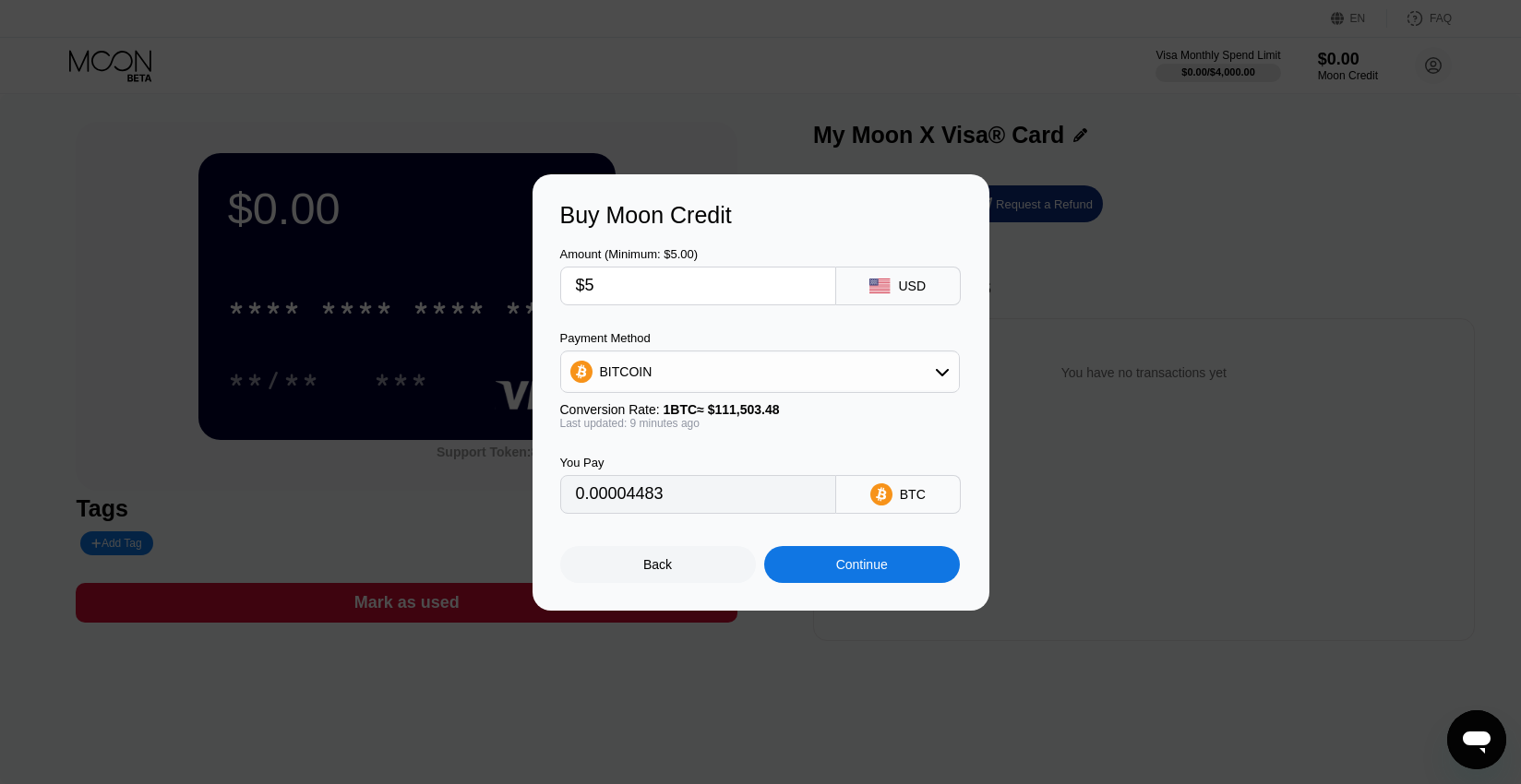
click at [847, 565] on div "Continue" at bounding box center [862, 564] width 51 height 15
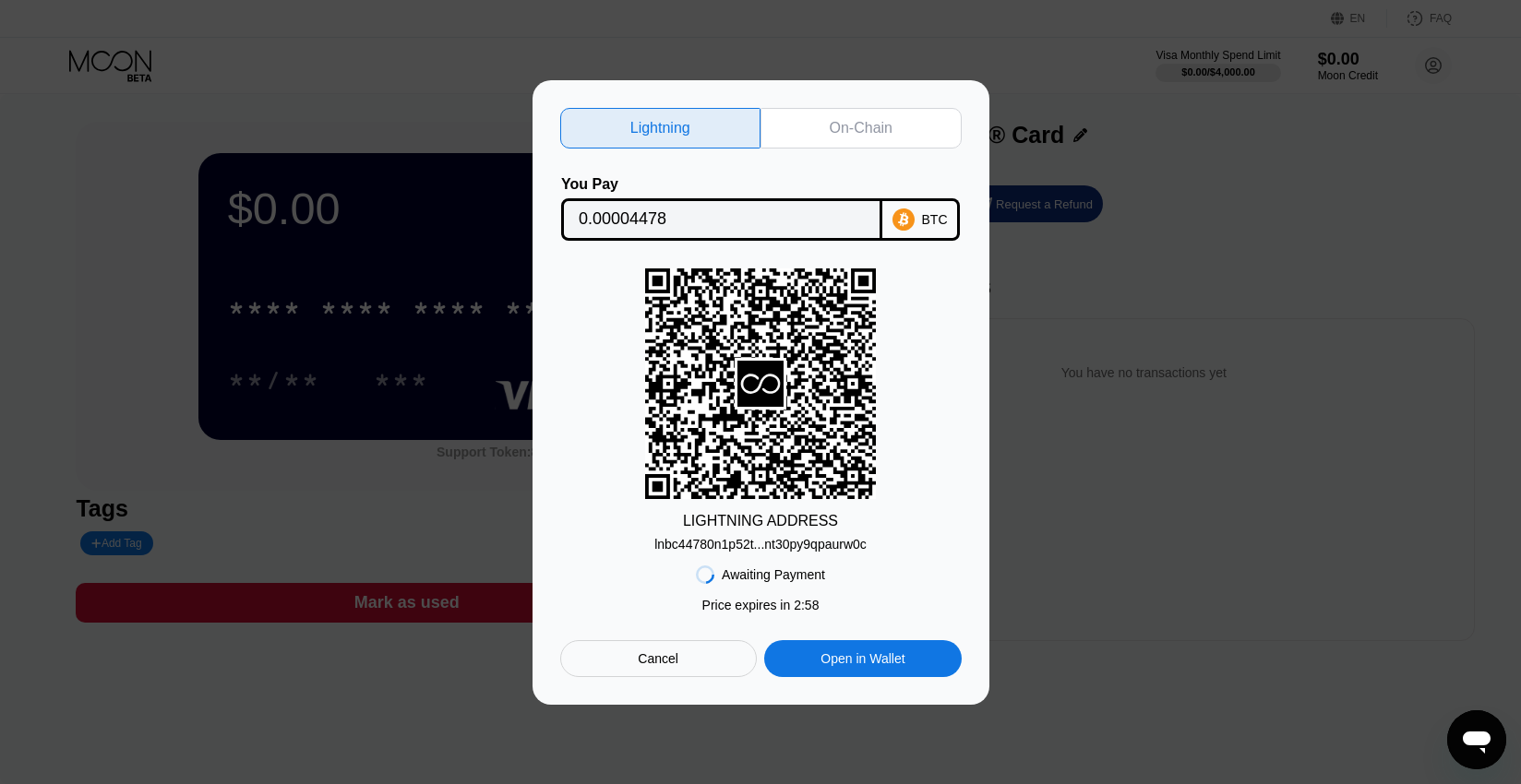
click at [861, 123] on div "On-Chain" at bounding box center [861, 128] width 63 height 18
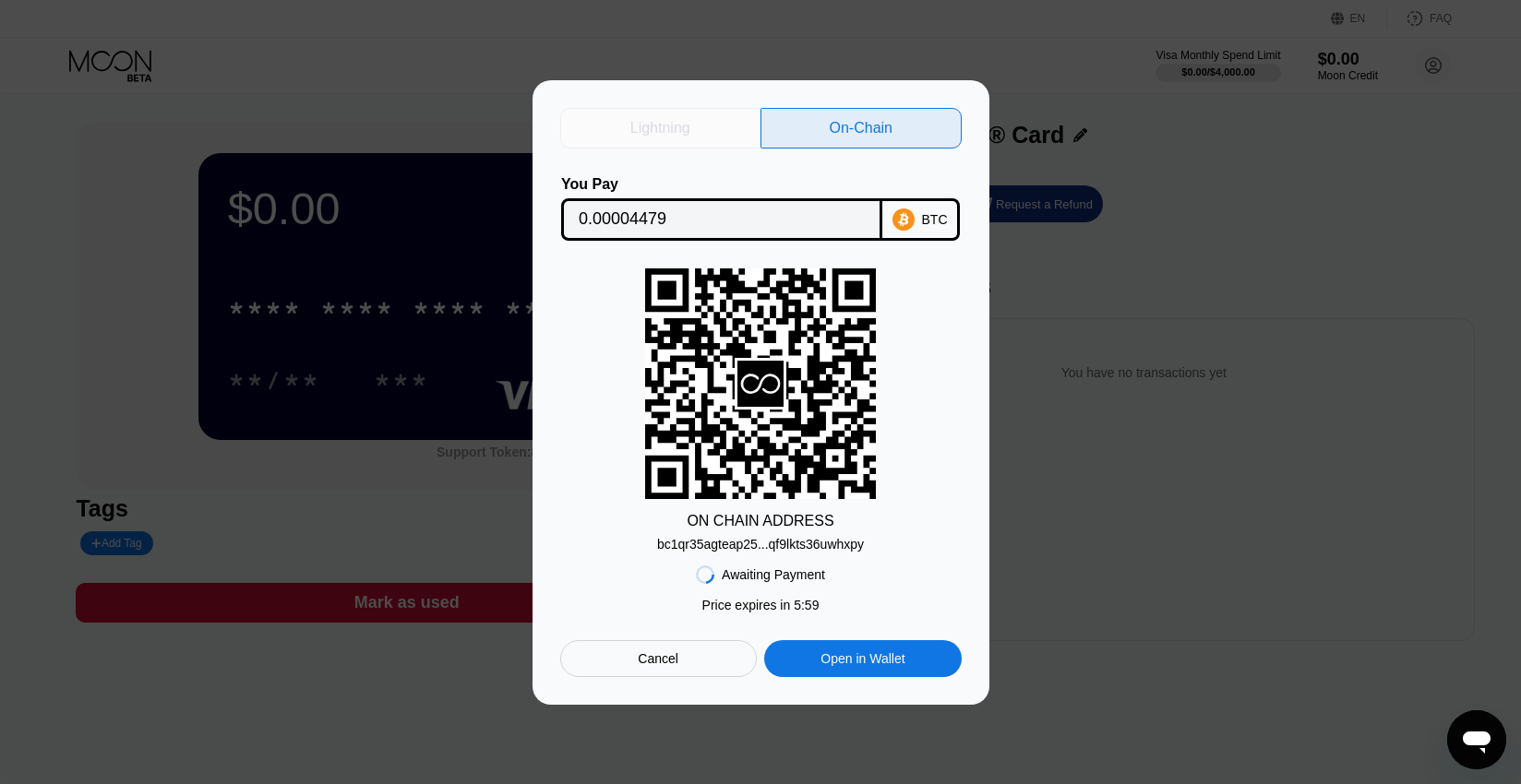
click at [694, 120] on div "Lightning" at bounding box center [661, 128] width 202 height 41
type input "0.00004478"
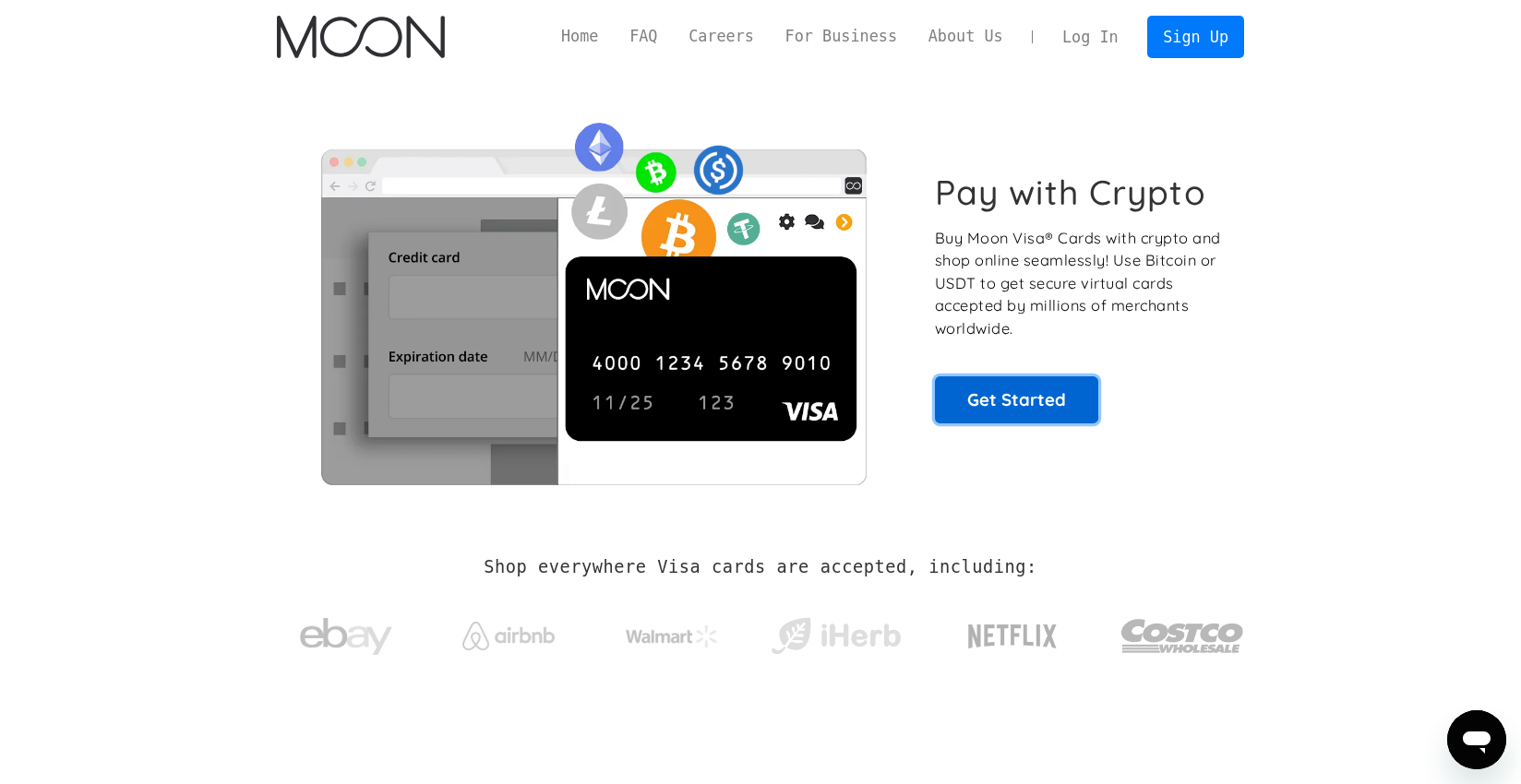
click at [1027, 409] on link "Get Started" at bounding box center [1017, 399] width 164 height 47
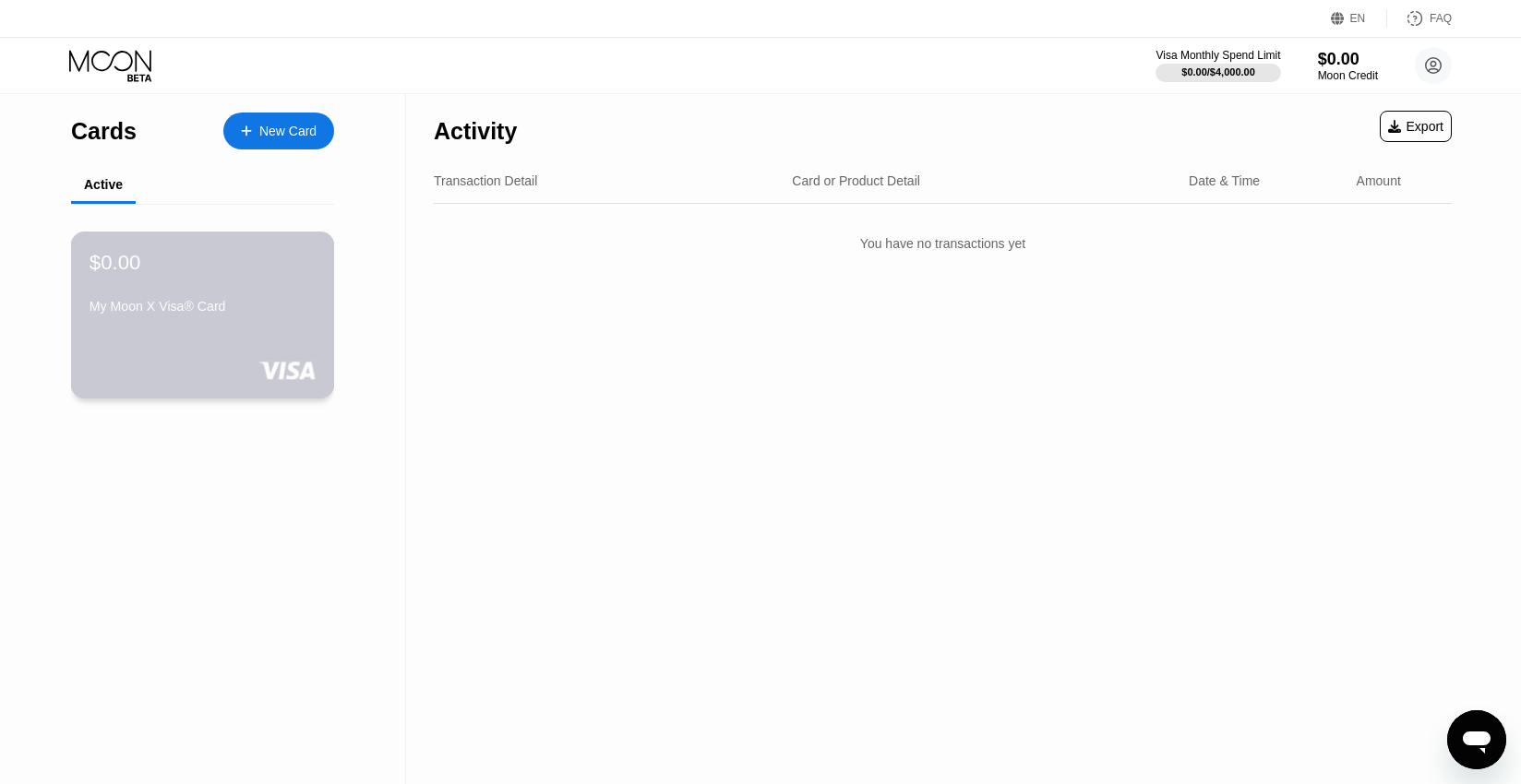
click at [223, 299] on div "My Moon X Visa® Card" at bounding box center [202, 306] width 226 height 15
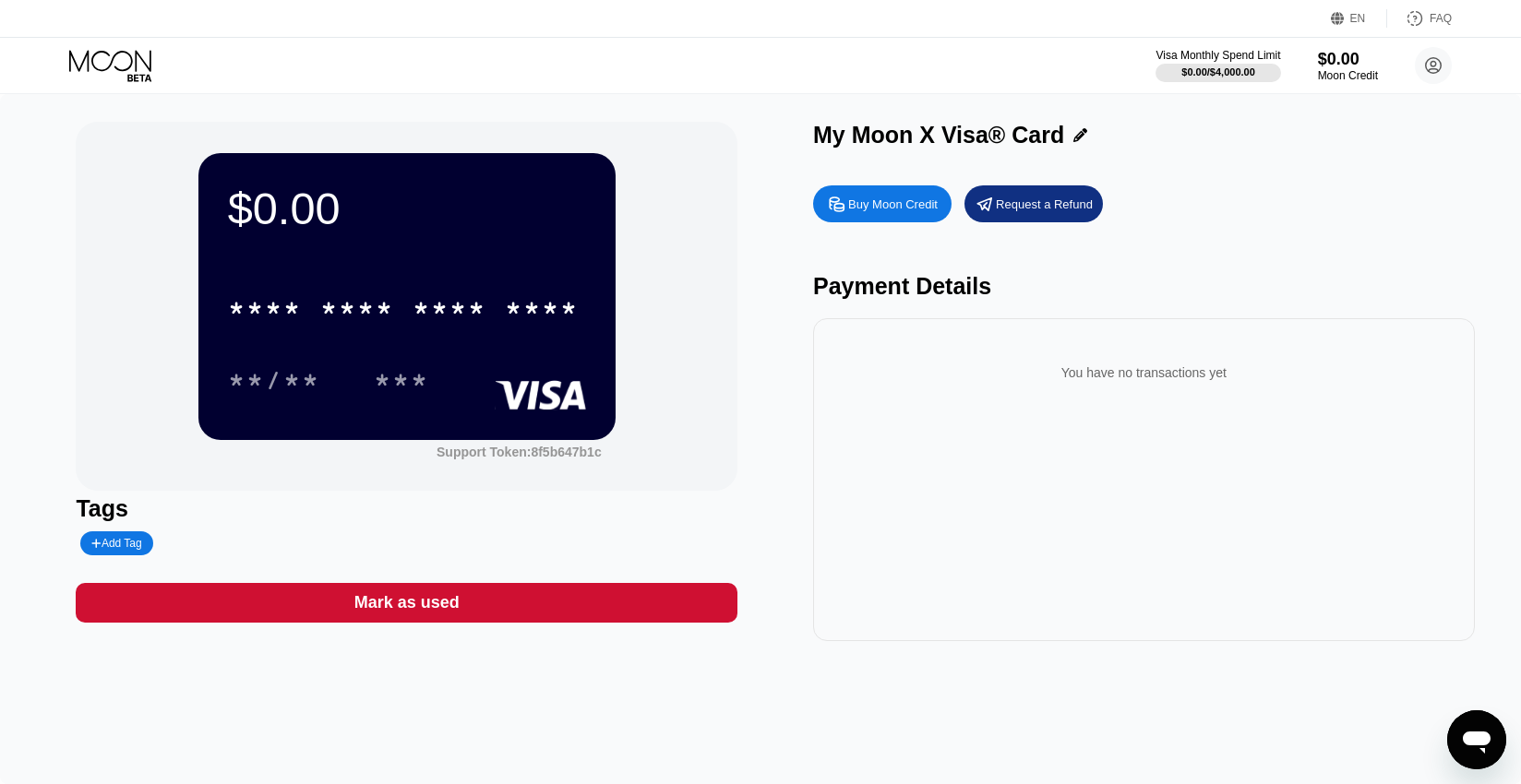
click at [129, 544] on div "Add Tag" at bounding box center [115, 543] width 49 height 13
type input "[PERSON_NAME]"
click at [241, 543] on icon at bounding box center [246, 543] width 10 height 11
click at [864, 445] on div "You have no transactions yet" at bounding box center [1144, 480] width 662 height 323
click at [670, 492] on div "$0.00 * * * * * * * * * * * * **** **/** *** Support Token: 8f5b647b1c Tags Nay…" at bounding box center [406, 382] width 662 height 519
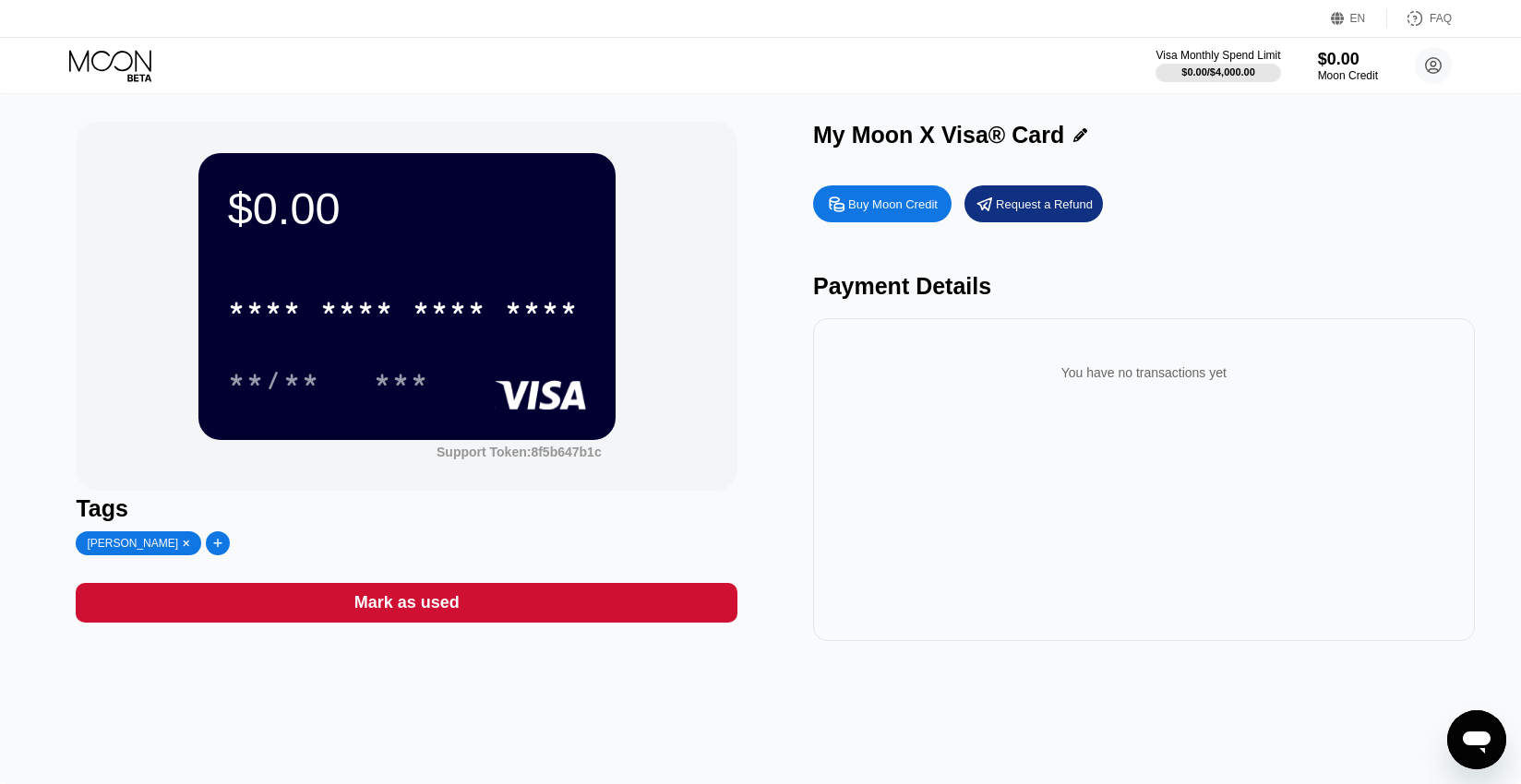
click at [354, 239] on div "$0.00 * * * * * * * * * * * * **** **/** ***" at bounding box center [407, 296] width 417 height 286
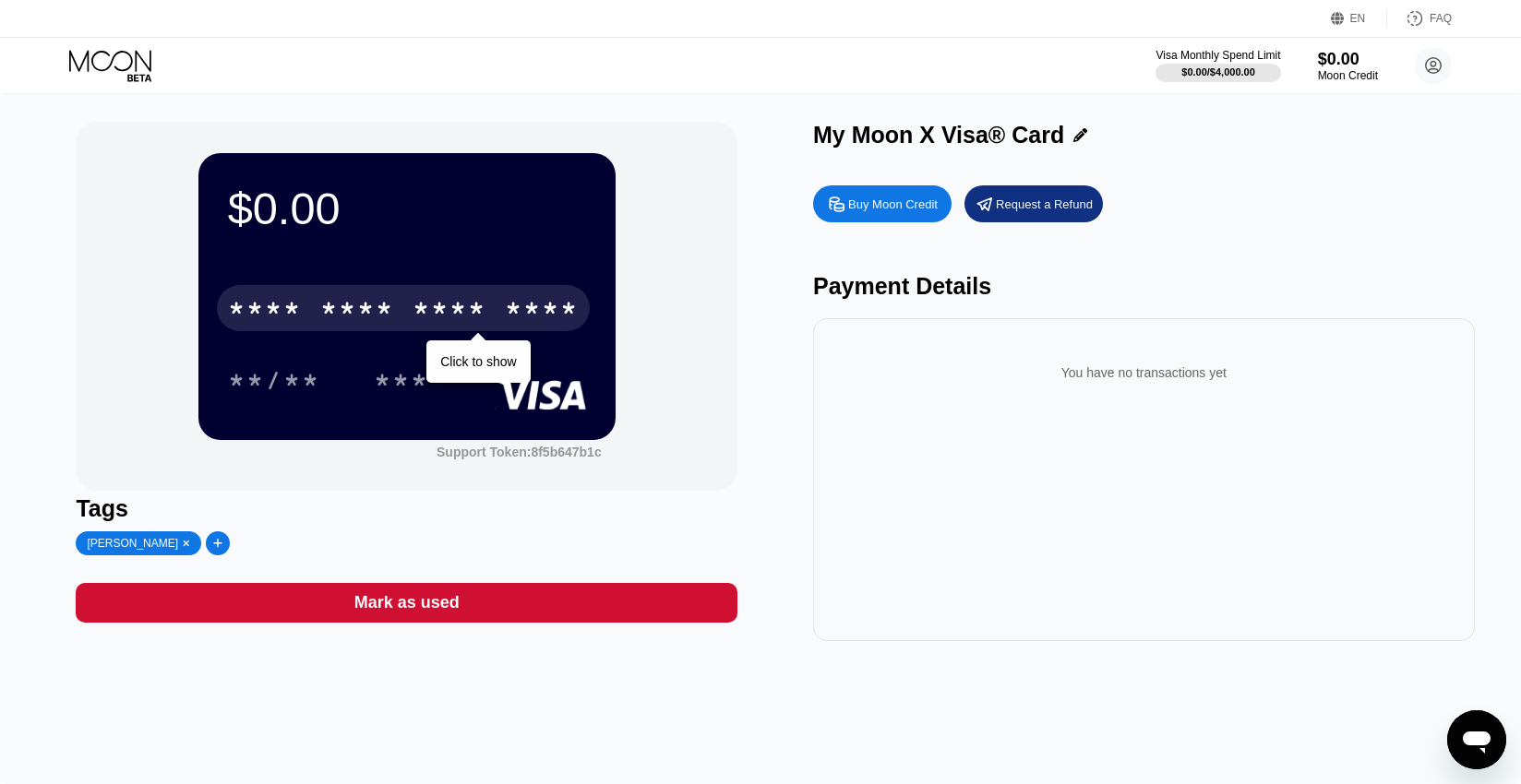
drag, startPoint x: 424, startPoint y: 331, endPoint x: 713, endPoint y: 386, distance: 294.2
click at [432, 331] on div "* * * * * * * * * * * * ****" at bounding box center [403, 308] width 373 height 47
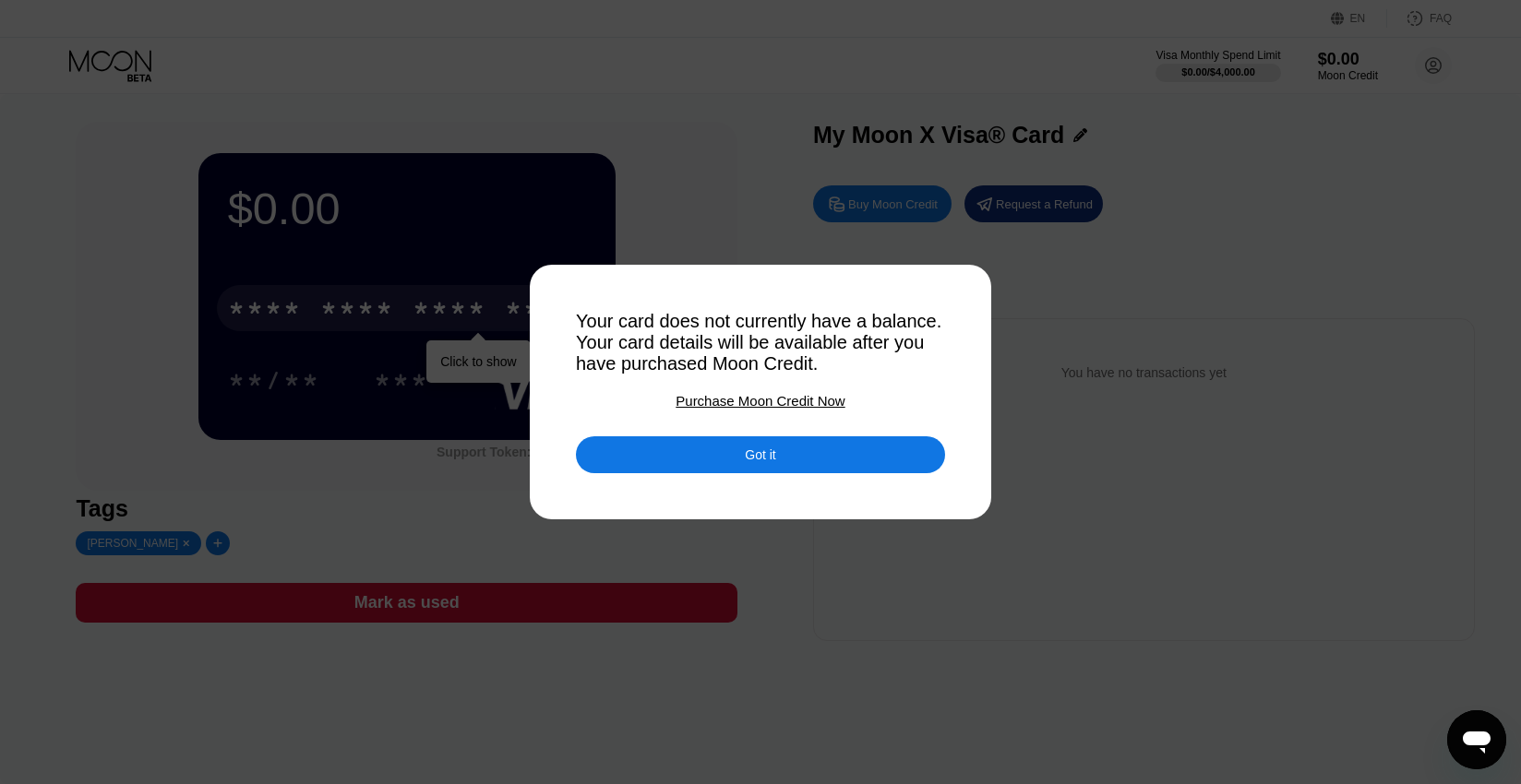
click at [721, 448] on div "Got it" at bounding box center [760, 455] width 369 height 37
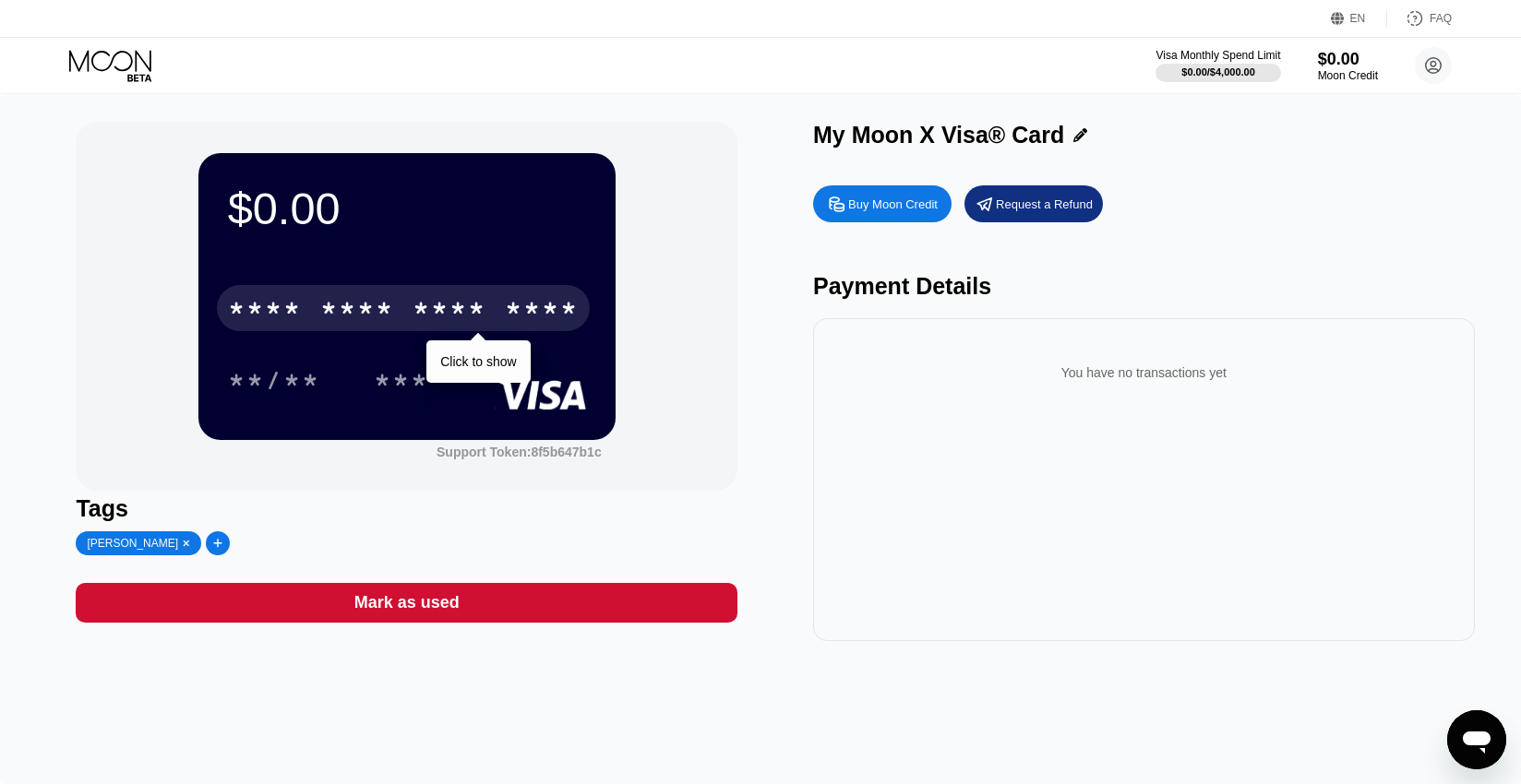
click at [665, 377] on div "$0.00 * * * * * * * * * * * * **** Click to show **/** *** Support Token: 8f5b6…" at bounding box center [406, 306] width 662 height 369
click at [619, 377] on div "$0.00 * * * * * * * * * * * * **** Click to show **/** *** Support Token: 8f5b6…" at bounding box center [406, 306] width 662 height 369
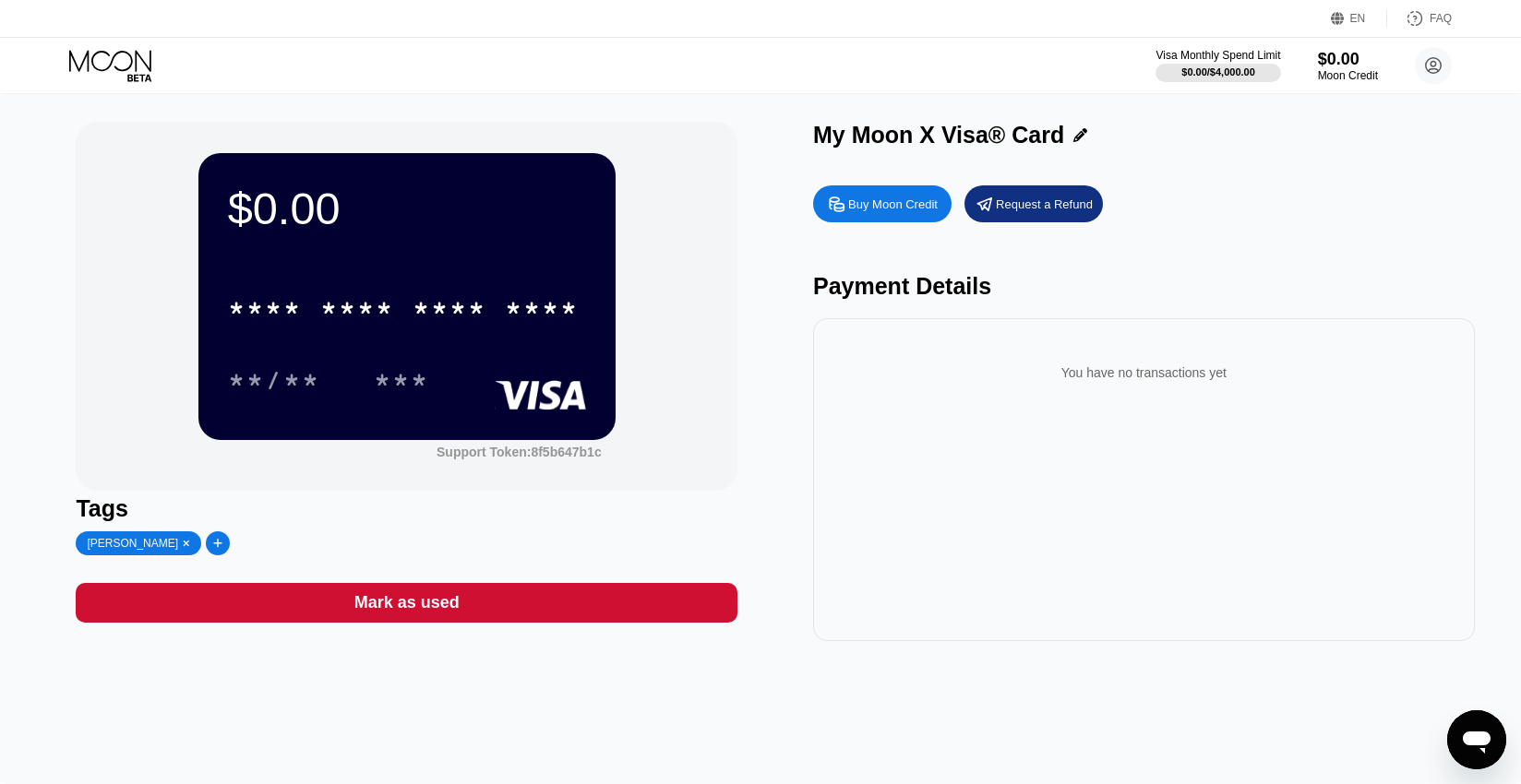
click at [188, 264] on div "$0.00 * * * * * * * * * * * * **** **/** *** Support Token: 8f5b647b1c" at bounding box center [406, 306] width 662 height 369
